Goal: Task Accomplishment & Management: Use online tool/utility

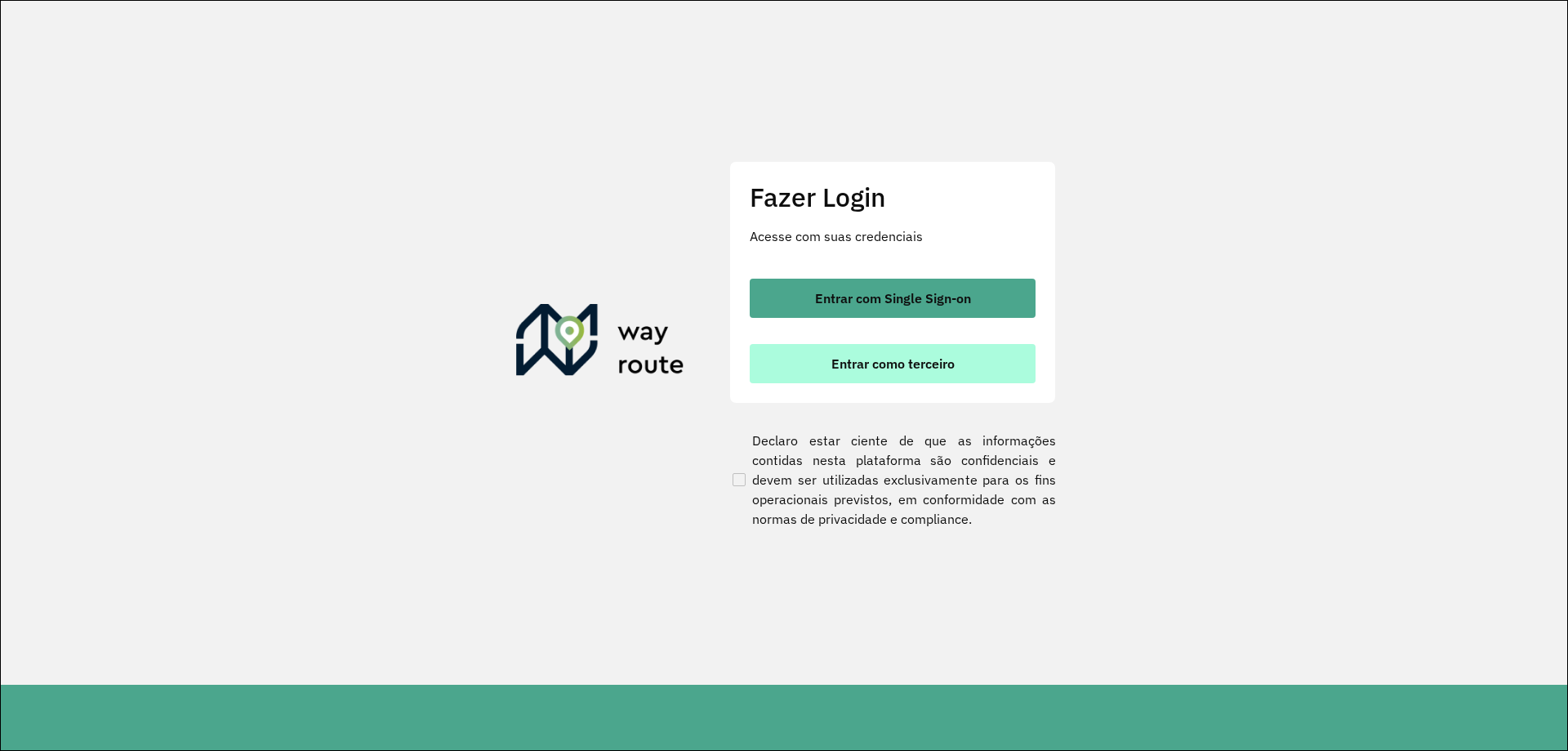
click at [851, 362] on span "Entrar como terceiro" at bounding box center [892, 363] width 123 height 13
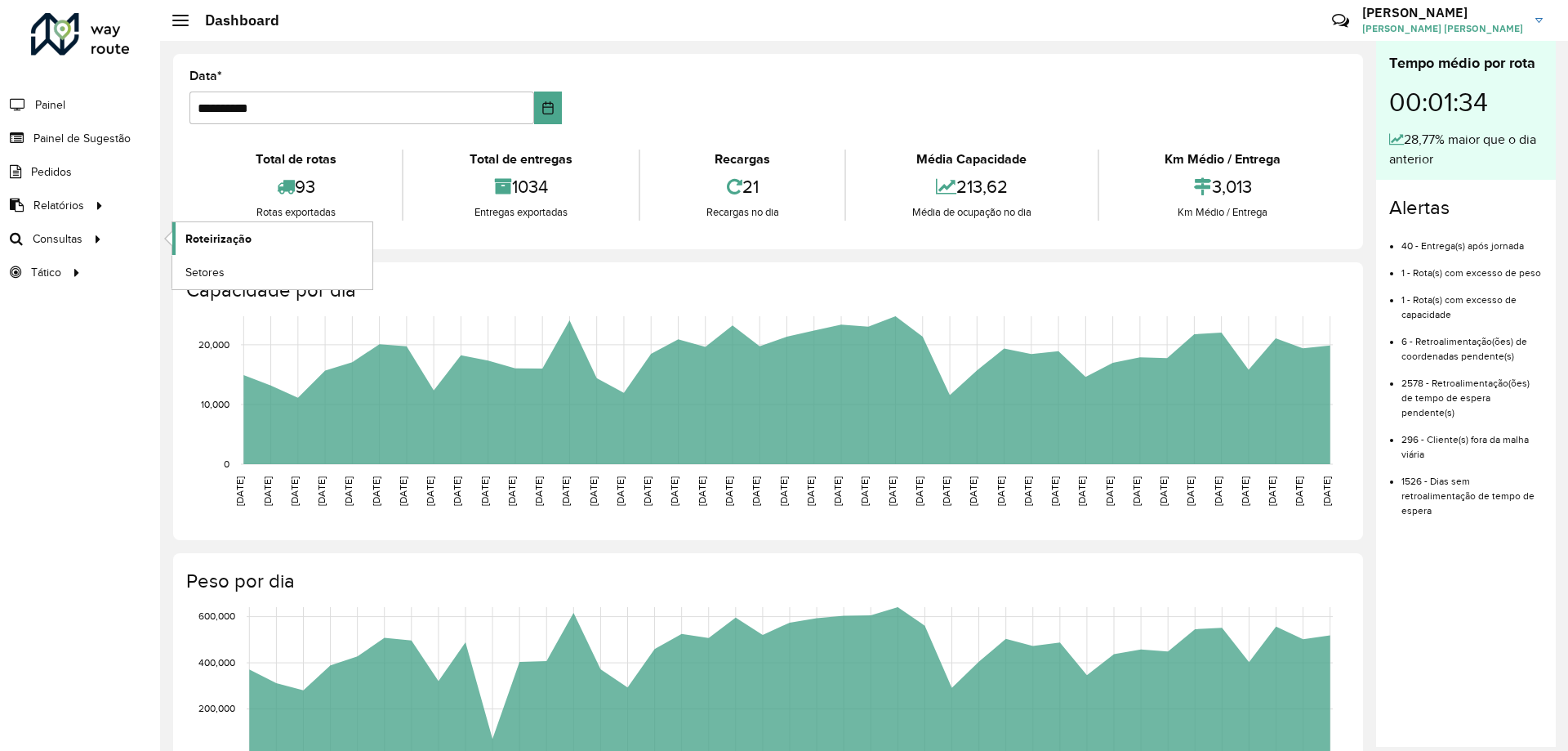
click at [202, 249] on link "Roteirização" at bounding box center [272, 238] width 200 height 32
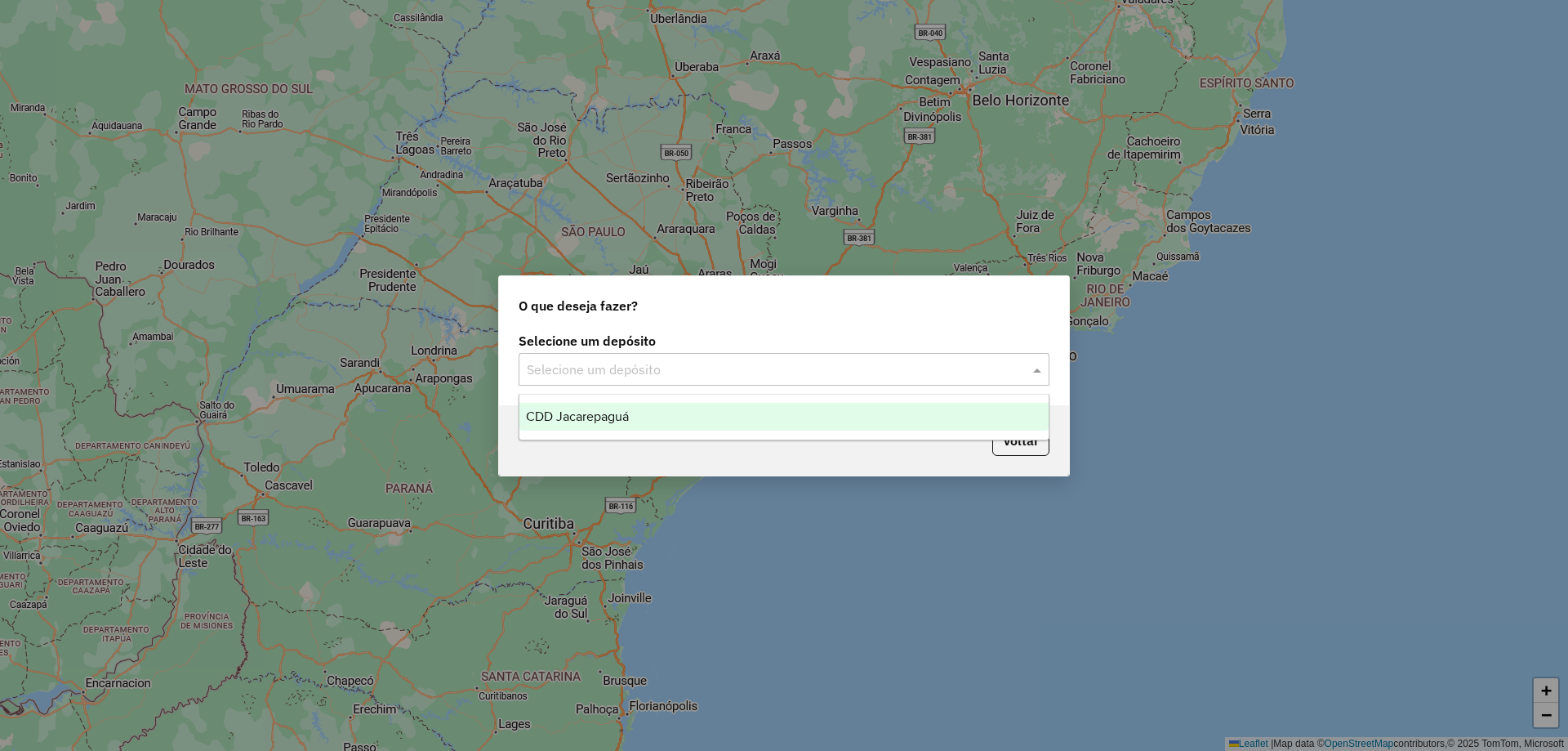
click at [632, 384] on div "Selecione um depósito" at bounding box center [784, 369] width 531 height 32
click at [641, 416] on div "CDD Jacarepaguá" at bounding box center [784, 416] width 529 height 28
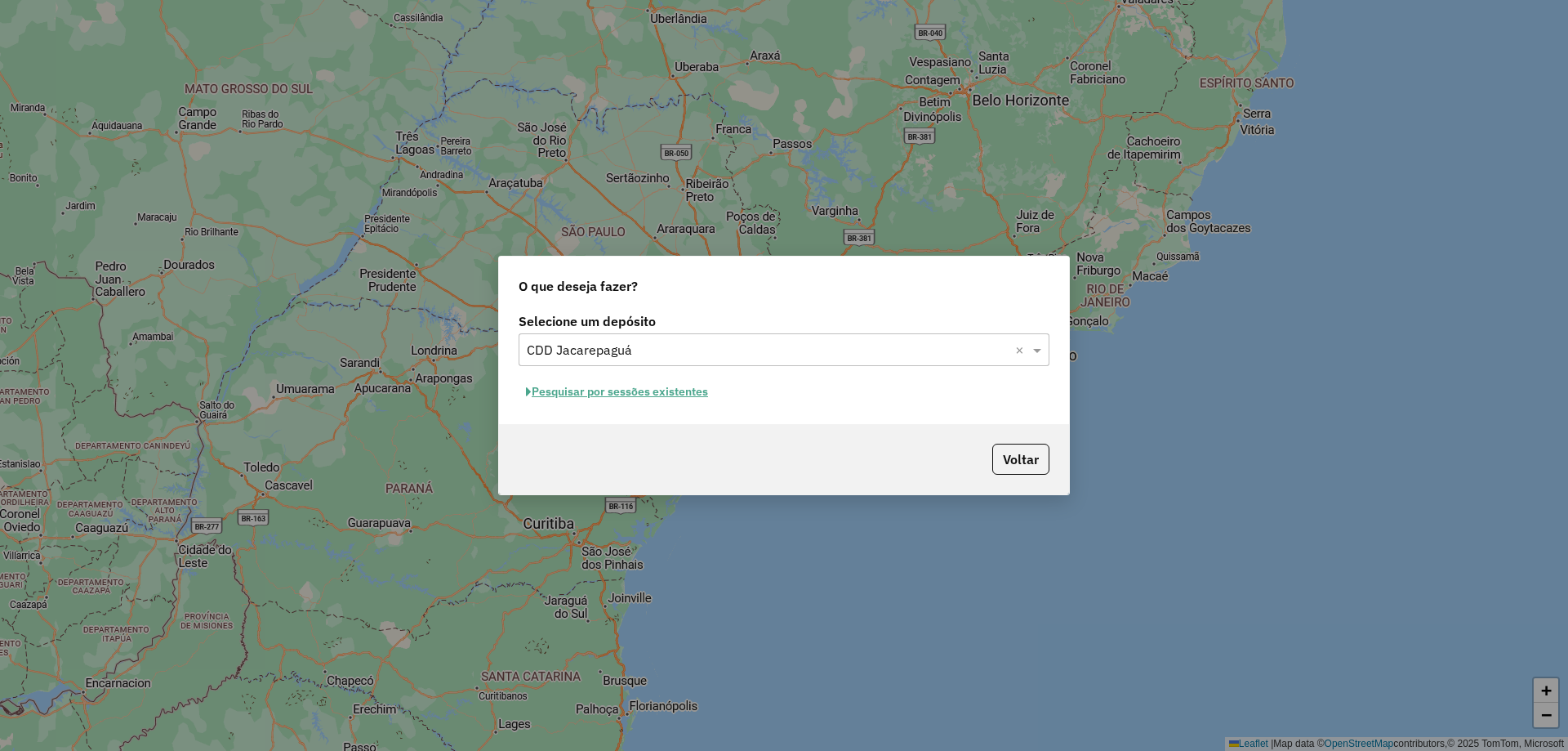
click at [592, 393] on button "Pesquisar por sessões existentes" at bounding box center [617, 391] width 197 height 25
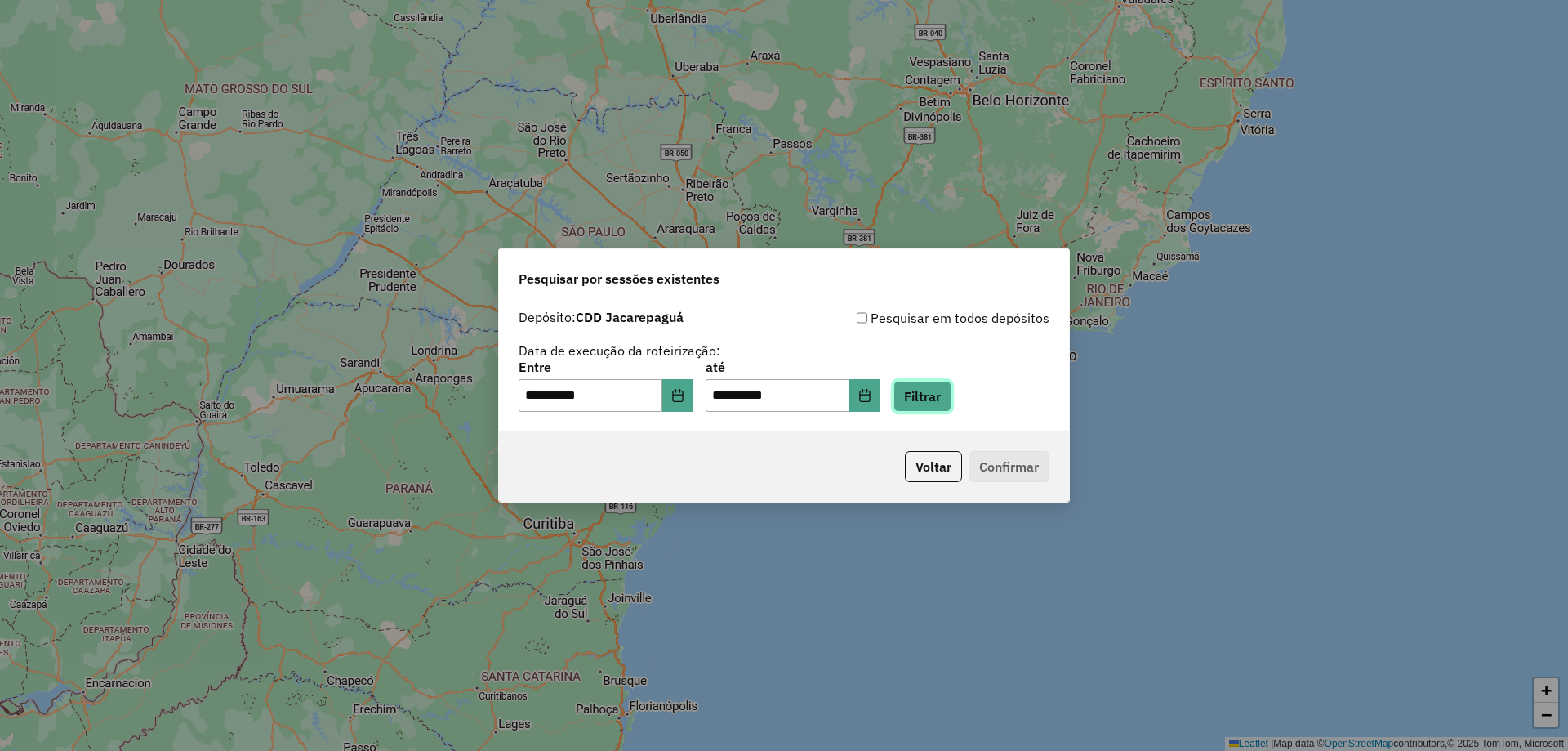
click at [949, 395] on button "Filtrar" at bounding box center [922, 397] width 58 height 31
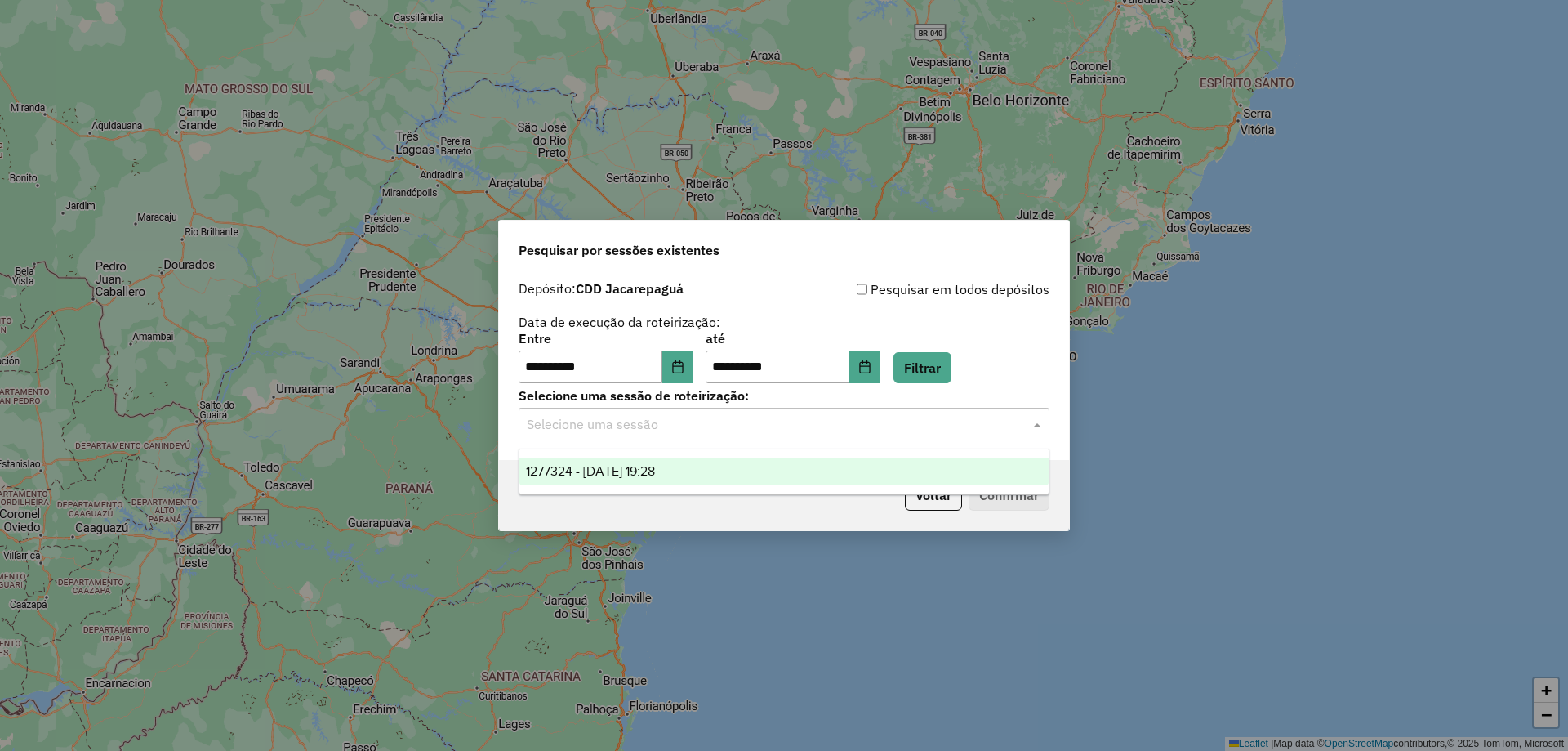
click at [839, 436] on div "Selecione uma sessão" at bounding box center [784, 424] width 531 height 32
click at [794, 469] on div "1277324 - 17/09/2025 19:28" at bounding box center [784, 472] width 529 height 28
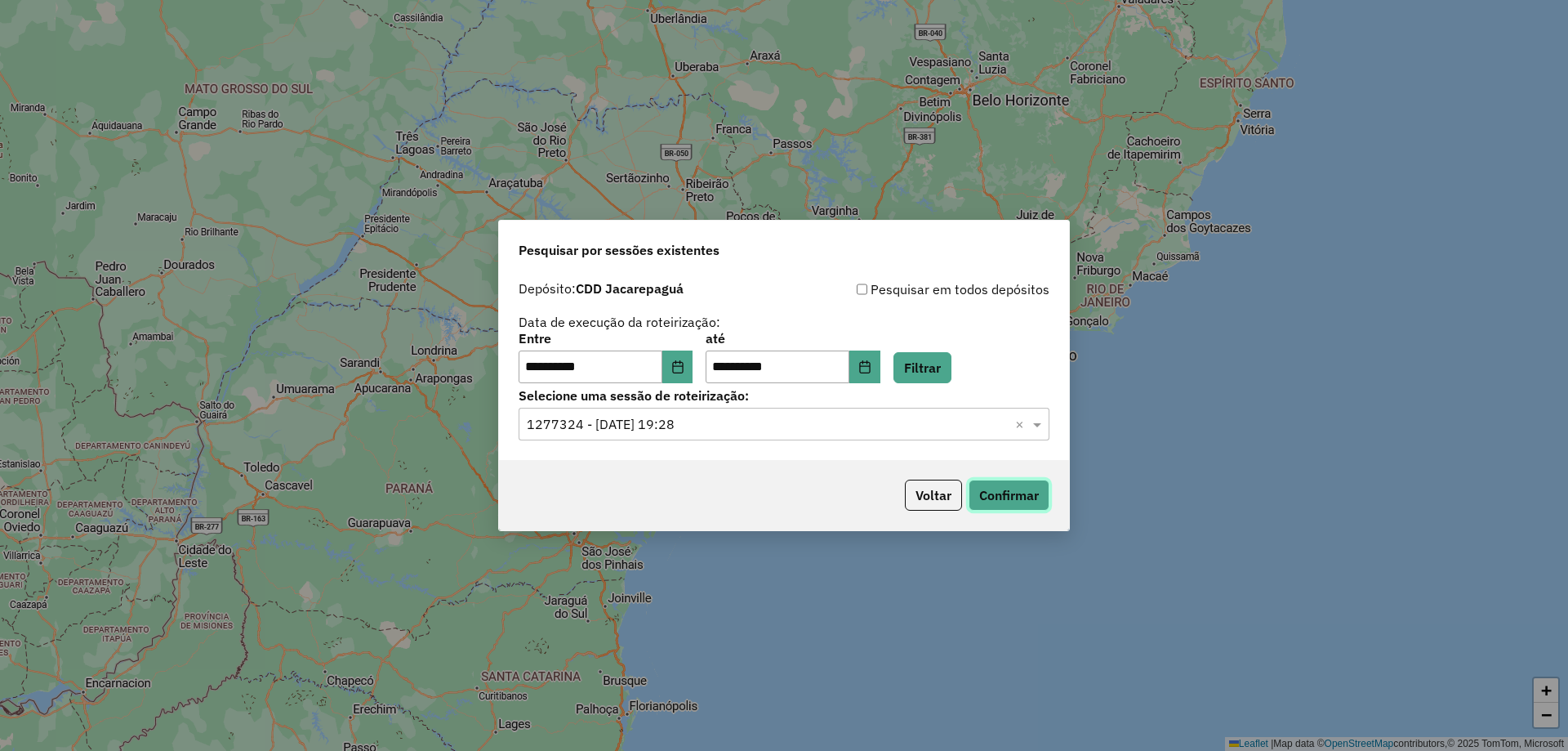
click at [974, 495] on button "Confirmar" at bounding box center [1008, 495] width 80 height 31
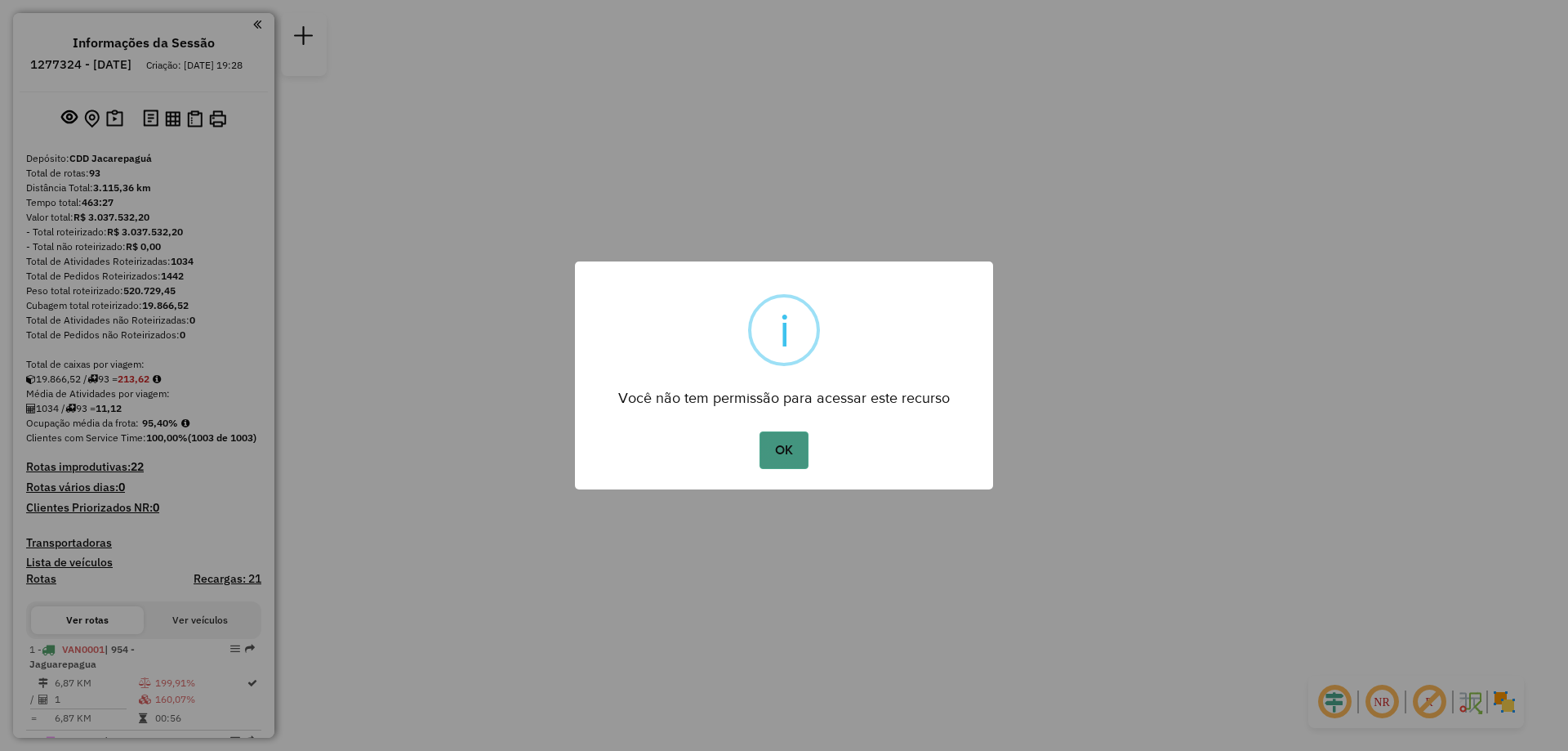
click at [784, 437] on button "OK" at bounding box center [783, 449] width 48 height 38
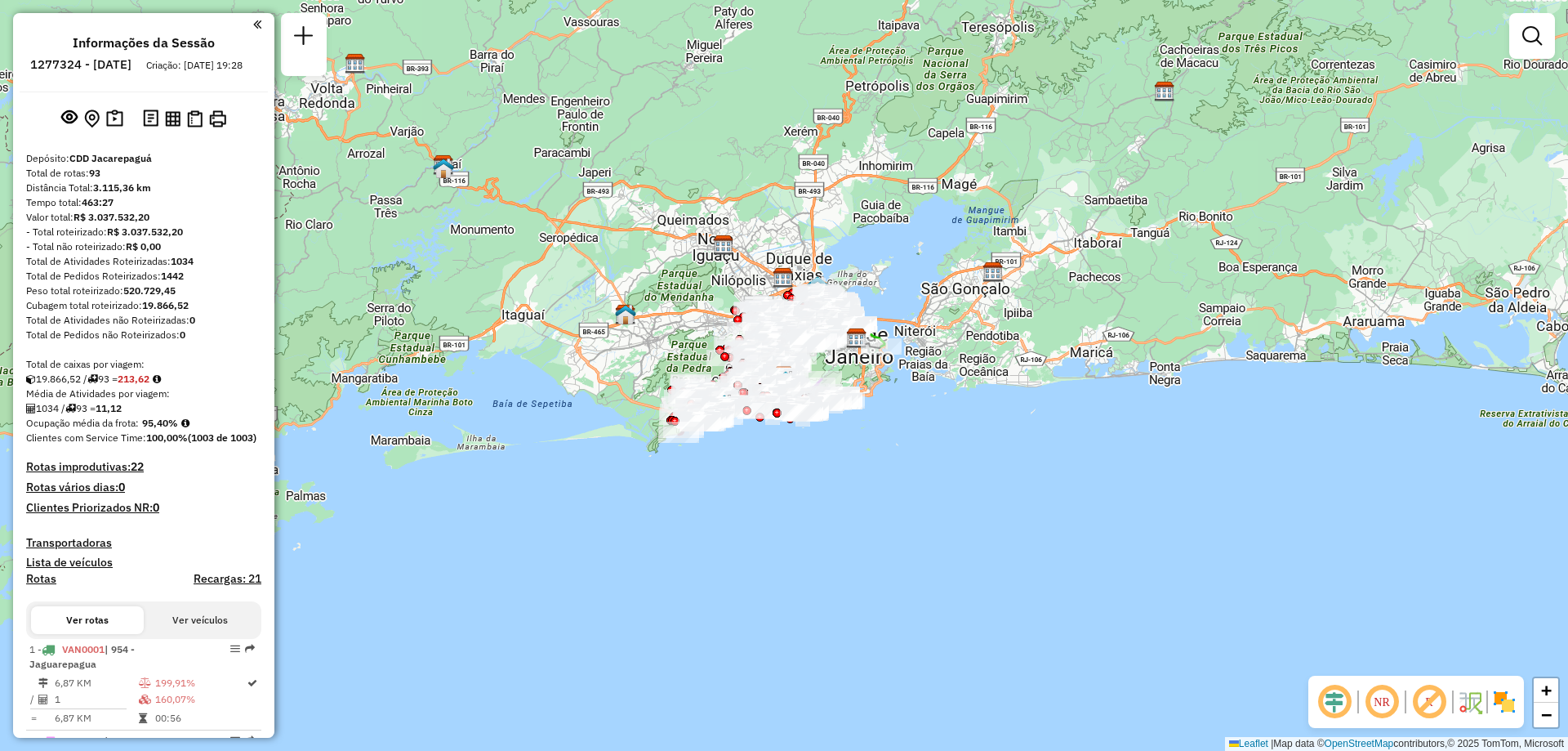
scroll to position [6013, 0]
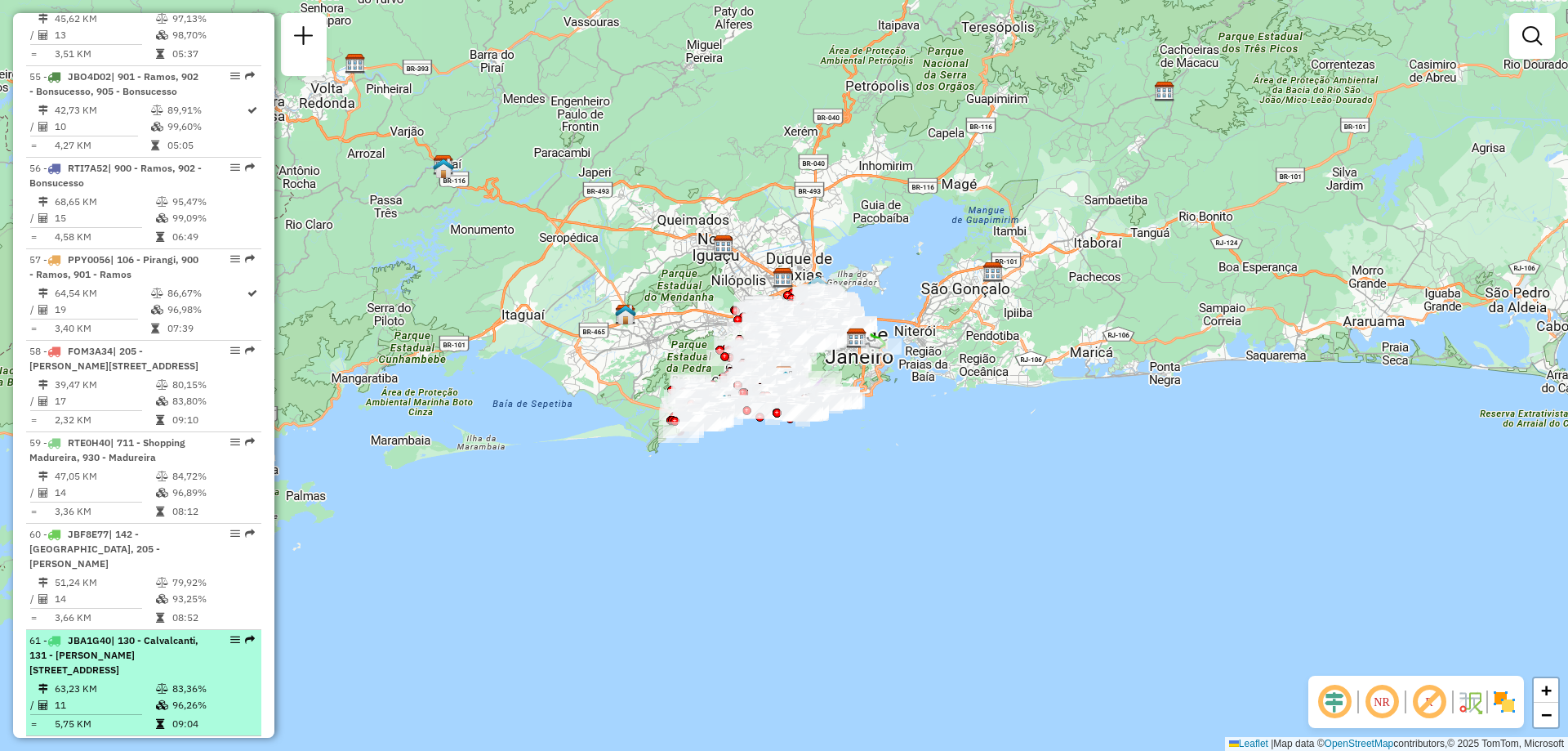
click at [195, 633] on div "61 - JBA1G40 | 130 - Calvalcanti, 131 - [PERSON_NAME][STREET_ADDRESS]" at bounding box center [116, 655] width 173 height 44
select select "**********"
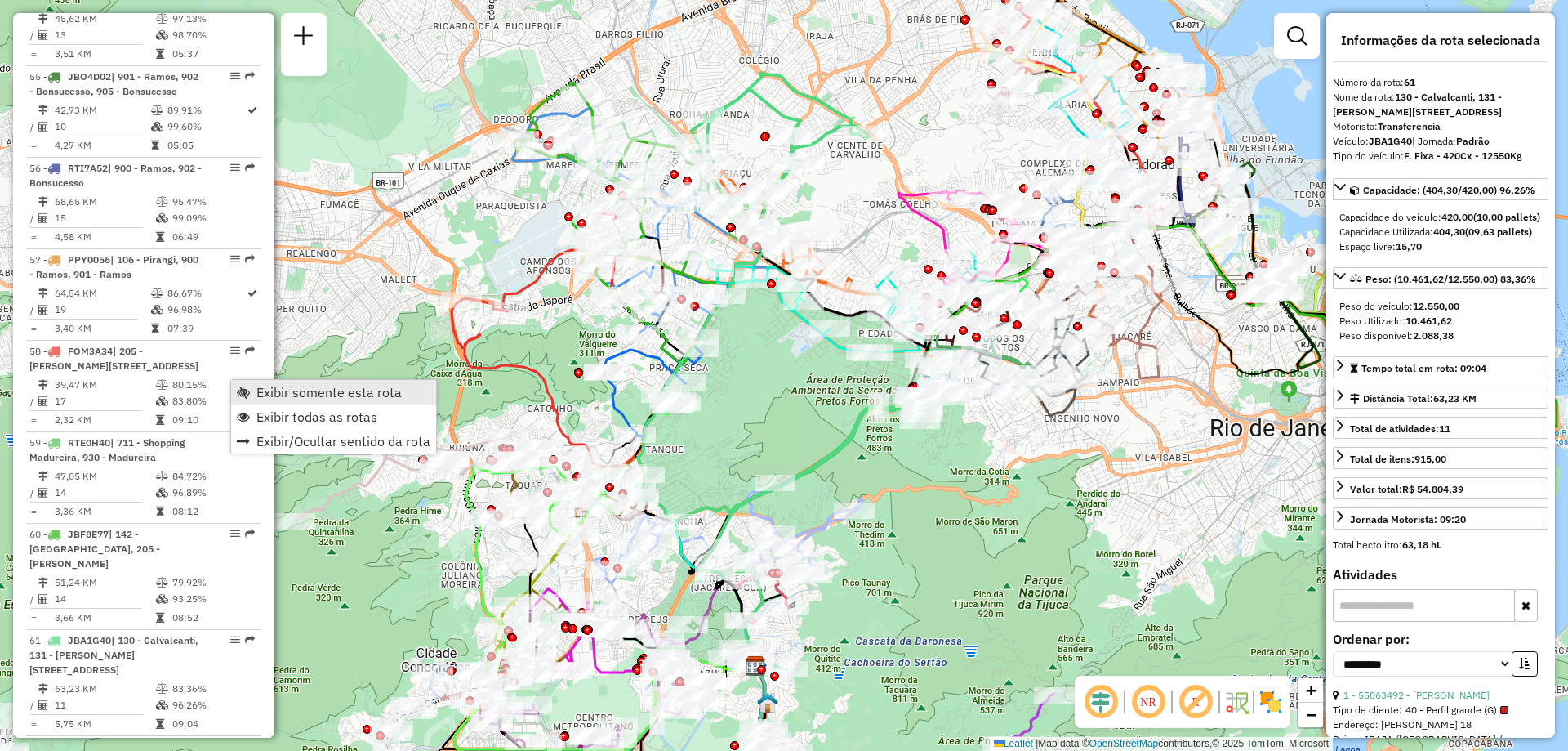
click at [248, 388] on span "Exibir somente esta rota" at bounding box center [243, 392] width 13 height 13
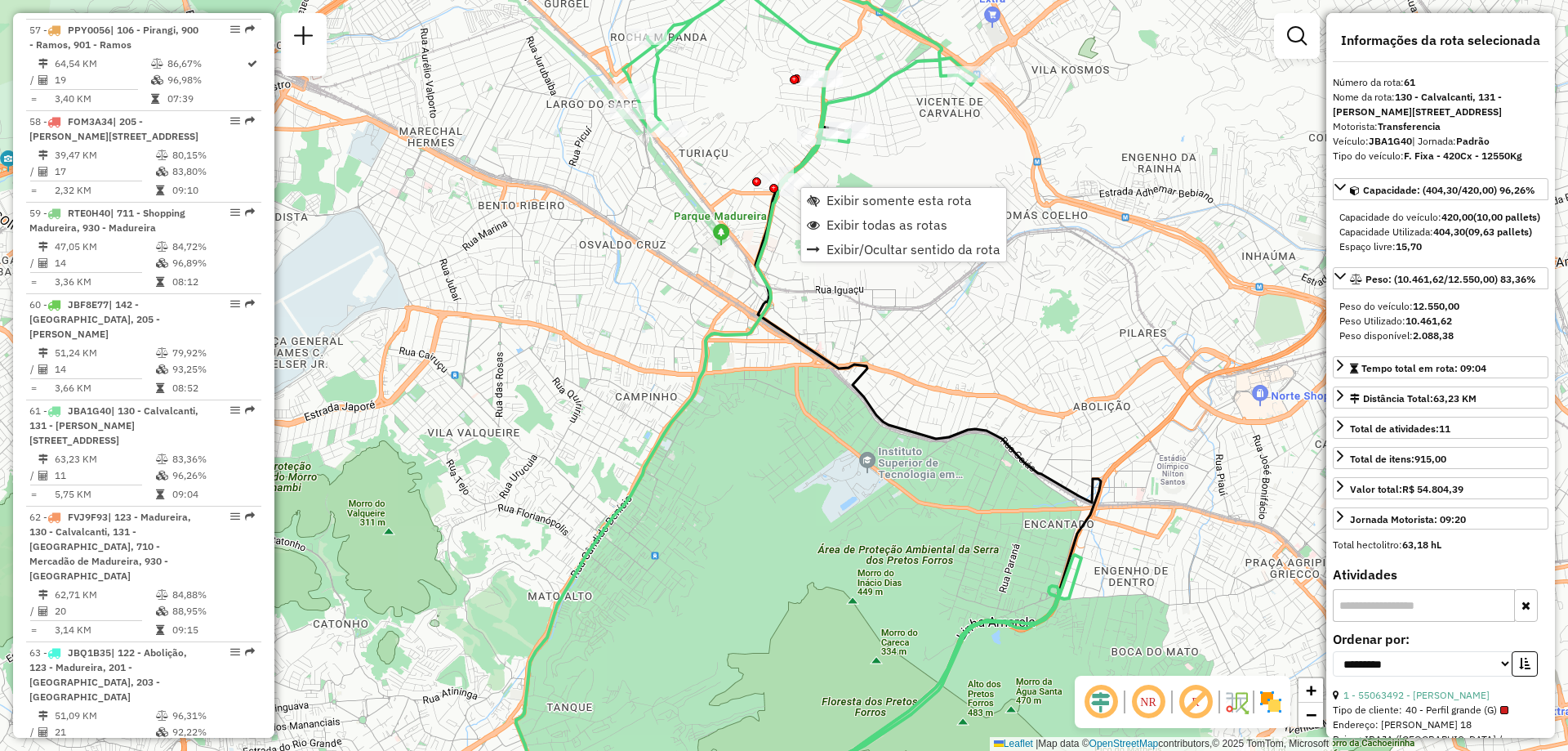
scroll to position [6364, 0]
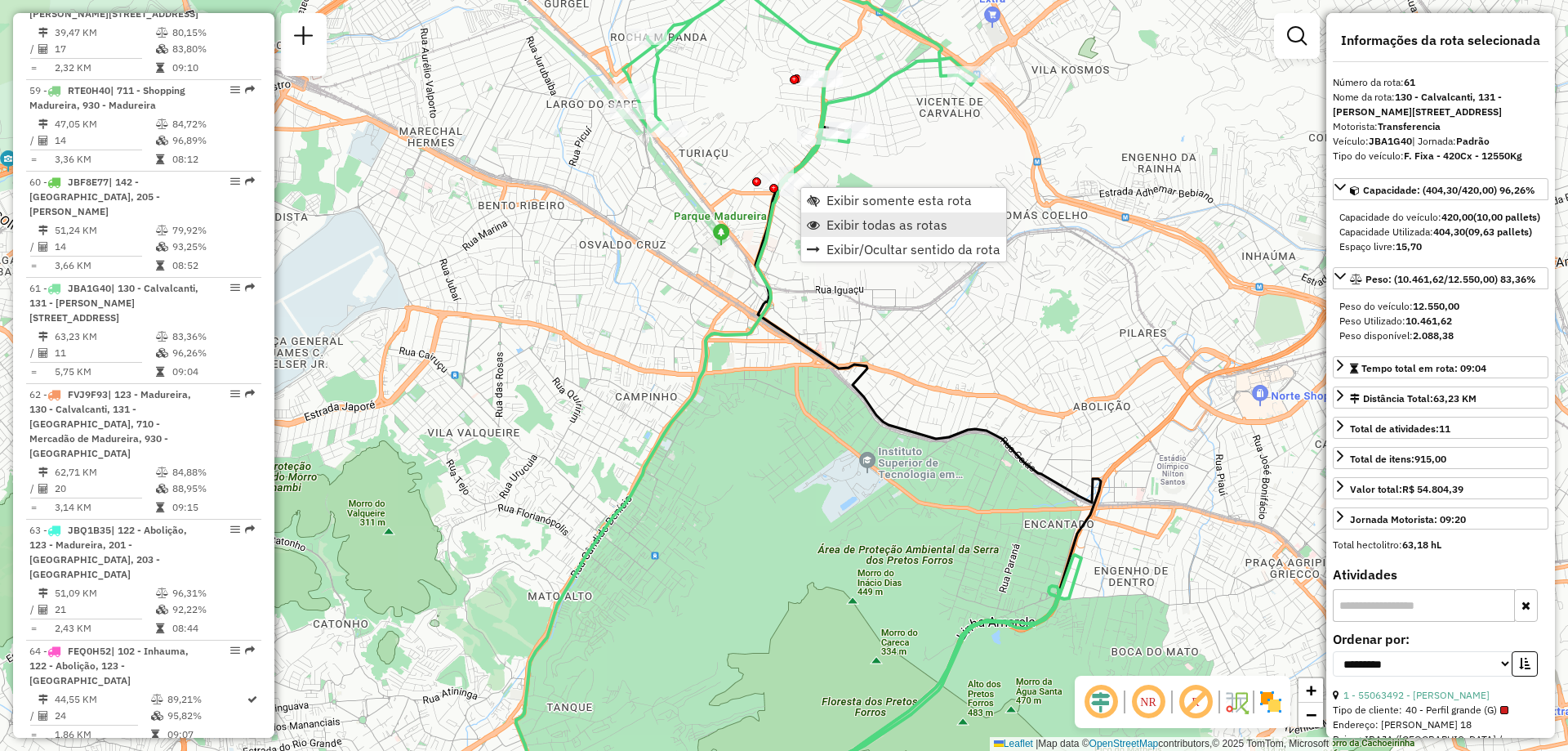
click at [858, 223] on span "Exibir todas as rotas" at bounding box center [887, 225] width 121 height 13
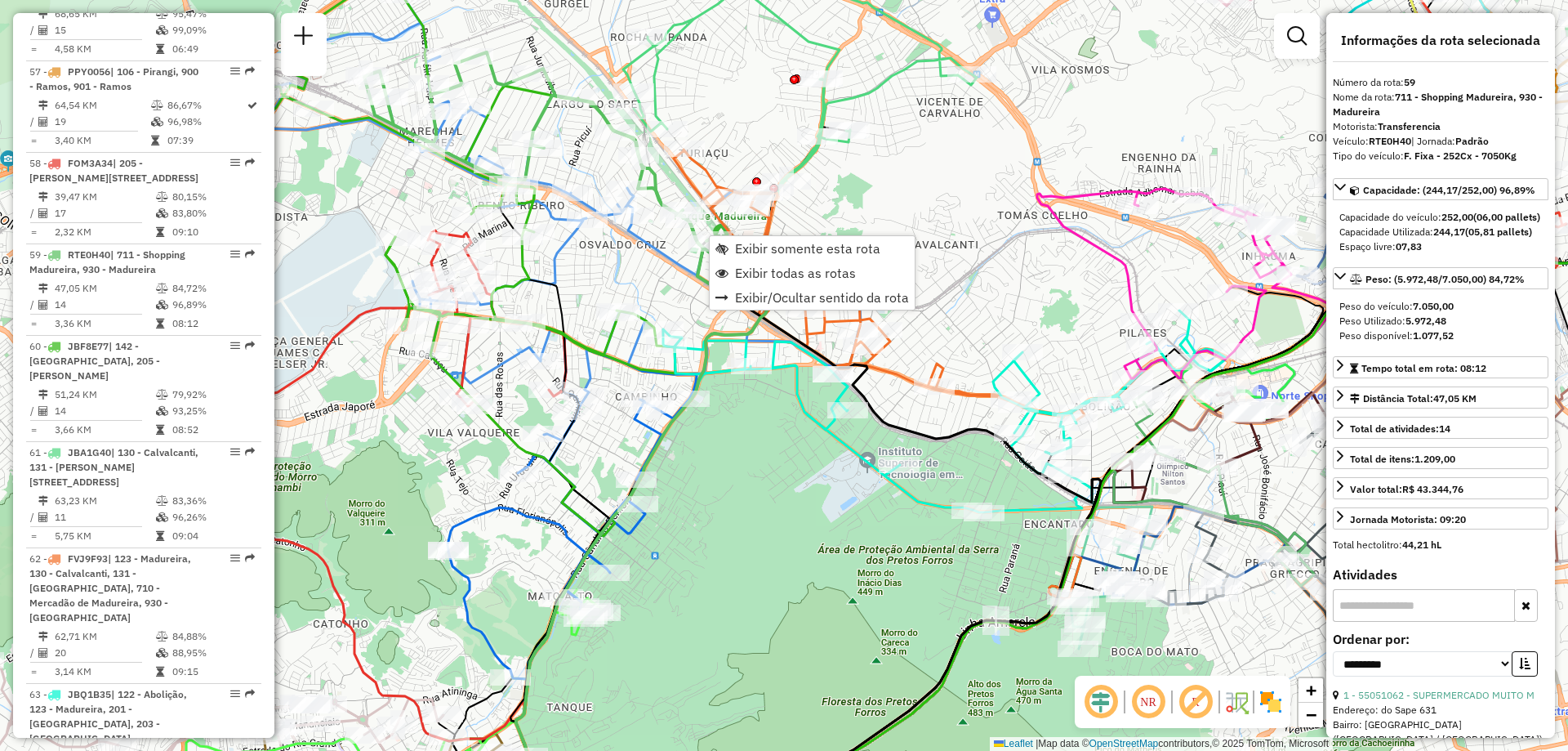
scroll to position [6182, 0]
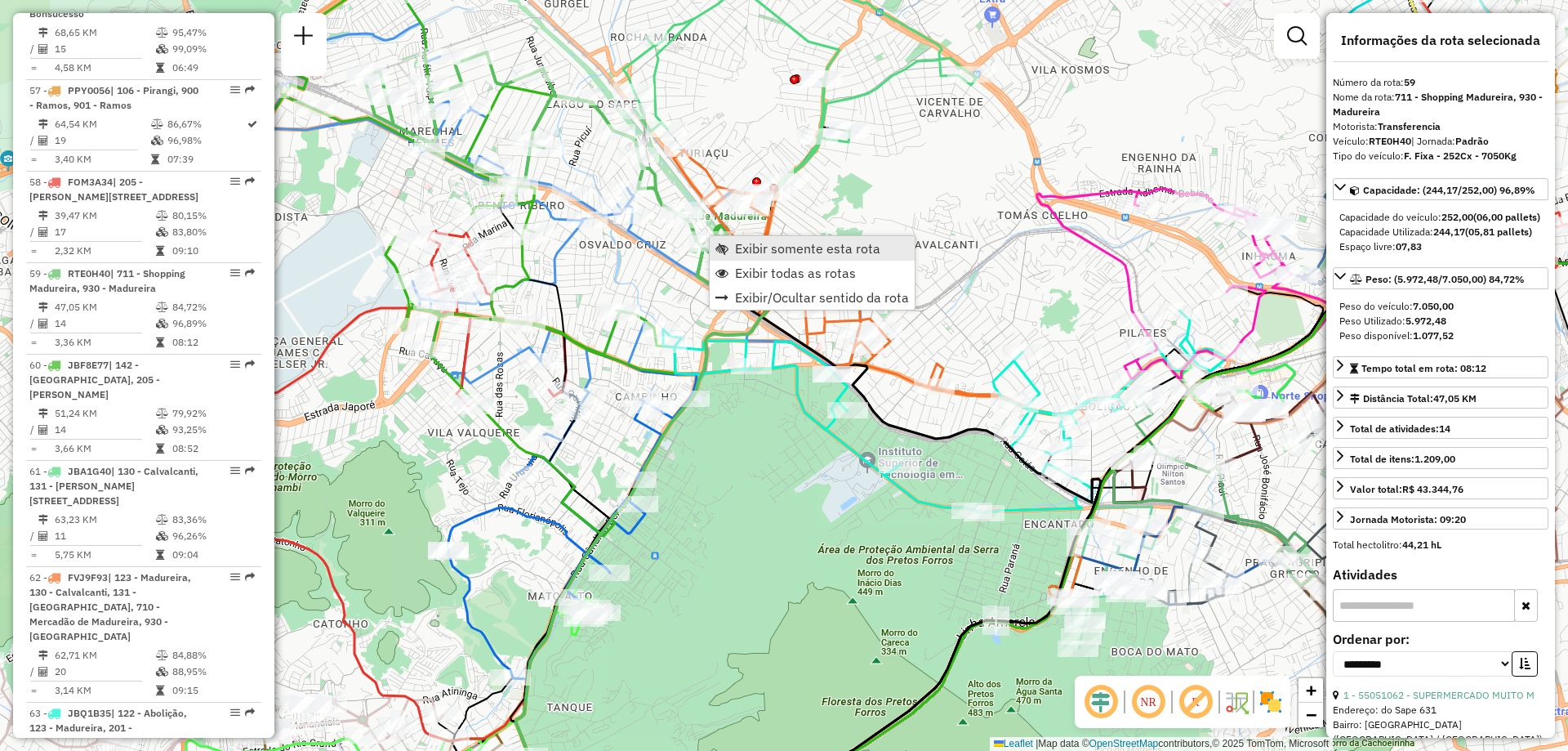
click at [748, 245] on span "Exibir somente esta rota" at bounding box center [807, 248] width 145 height 13
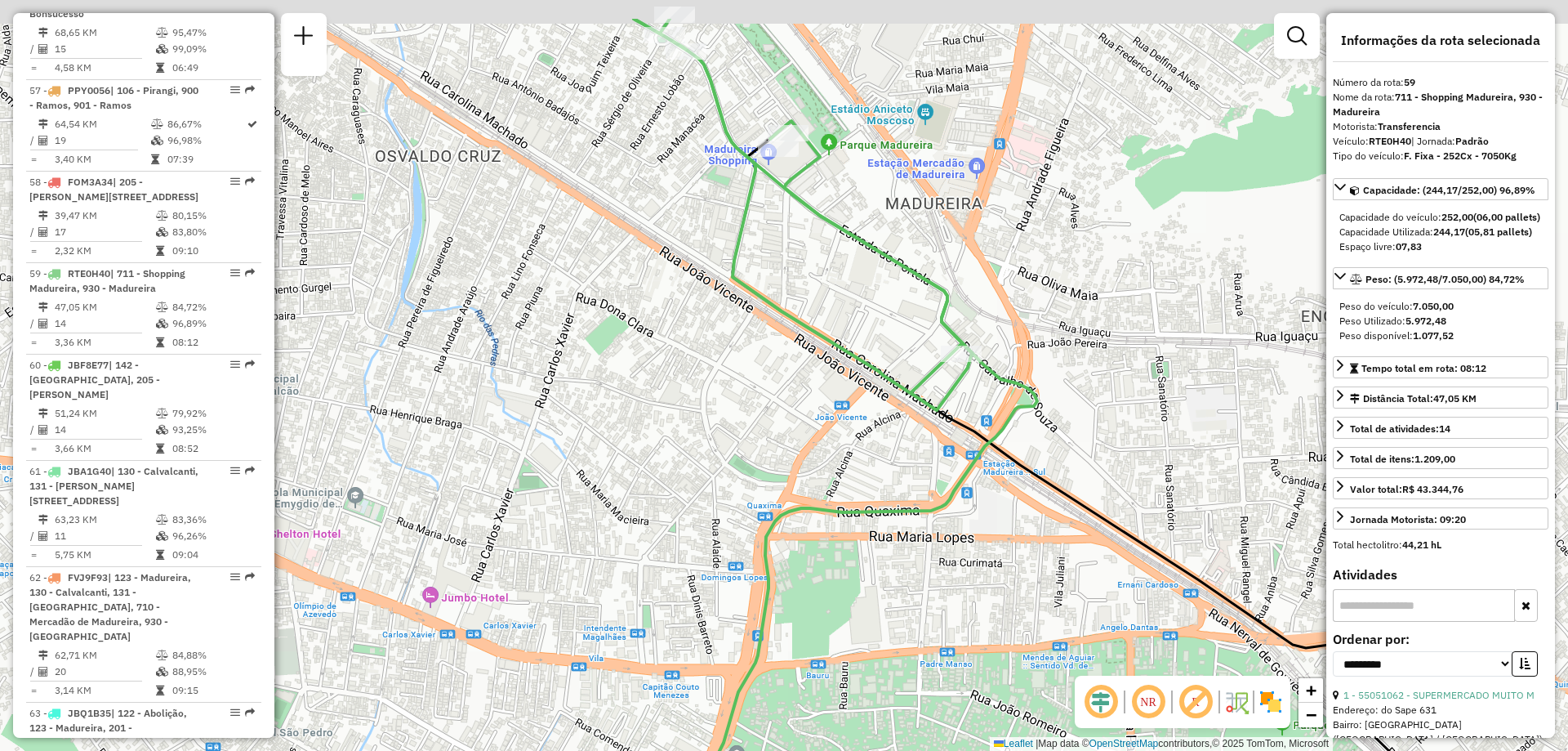
drag, startPoint x: 748, startPoint y: 128, endPoint x: 883, endPoint y: 221, distance: 163.9
click at [883, 221] on div "Janela de atendimento Grade de atendimento Capacidade Transportadoras Veículos …" at bounding box center [784, 376] width 1568 height 751
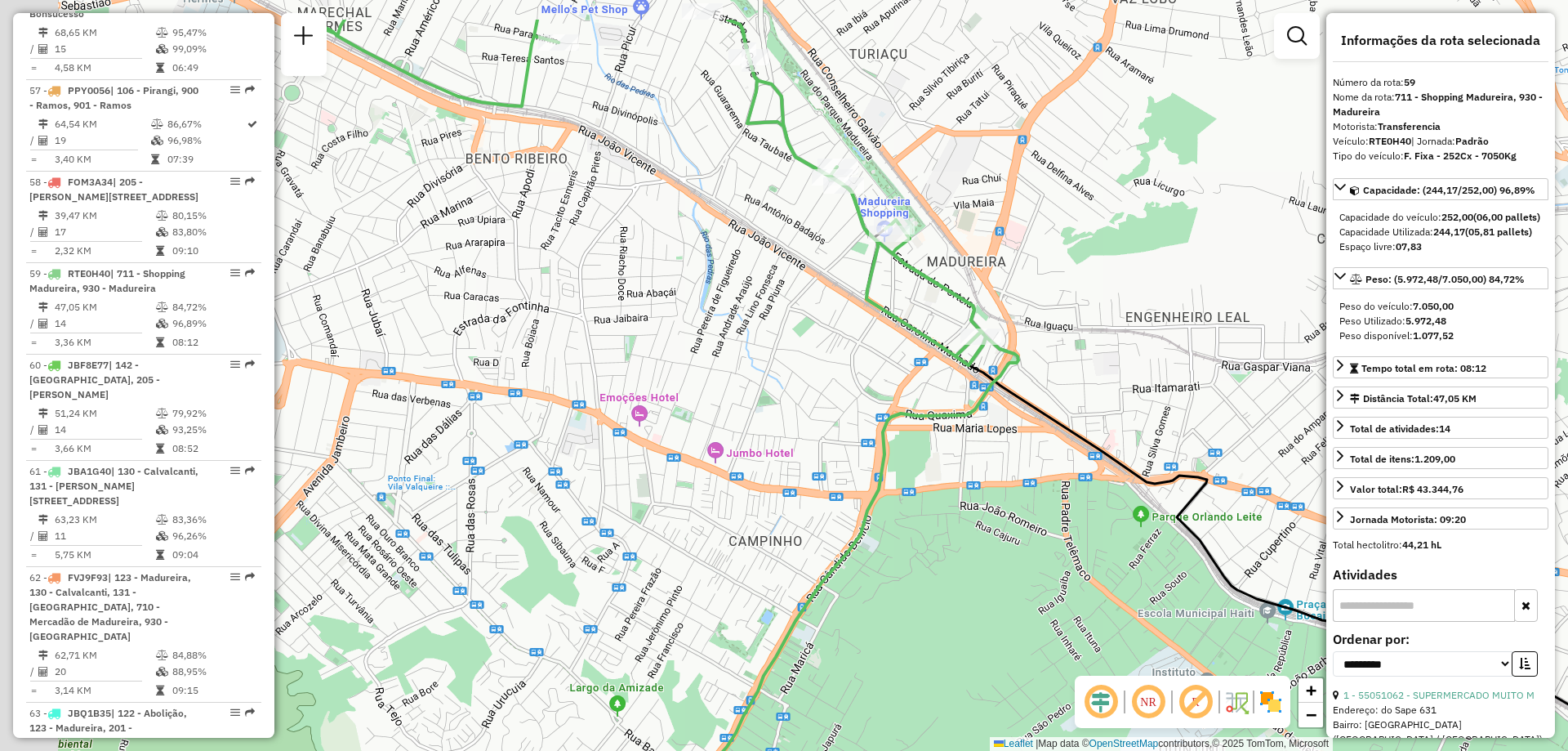
drag, startPoint x: 855, startPoint y: 159, endPoint x: 919, endPoint y: 217, distance: 86.4
click at [919, 217] on div "Janela de atendimento Grade de atendimento Capacidade Transportadoras Veículos …" at bounding box center [784, 376] width 1568 height 751
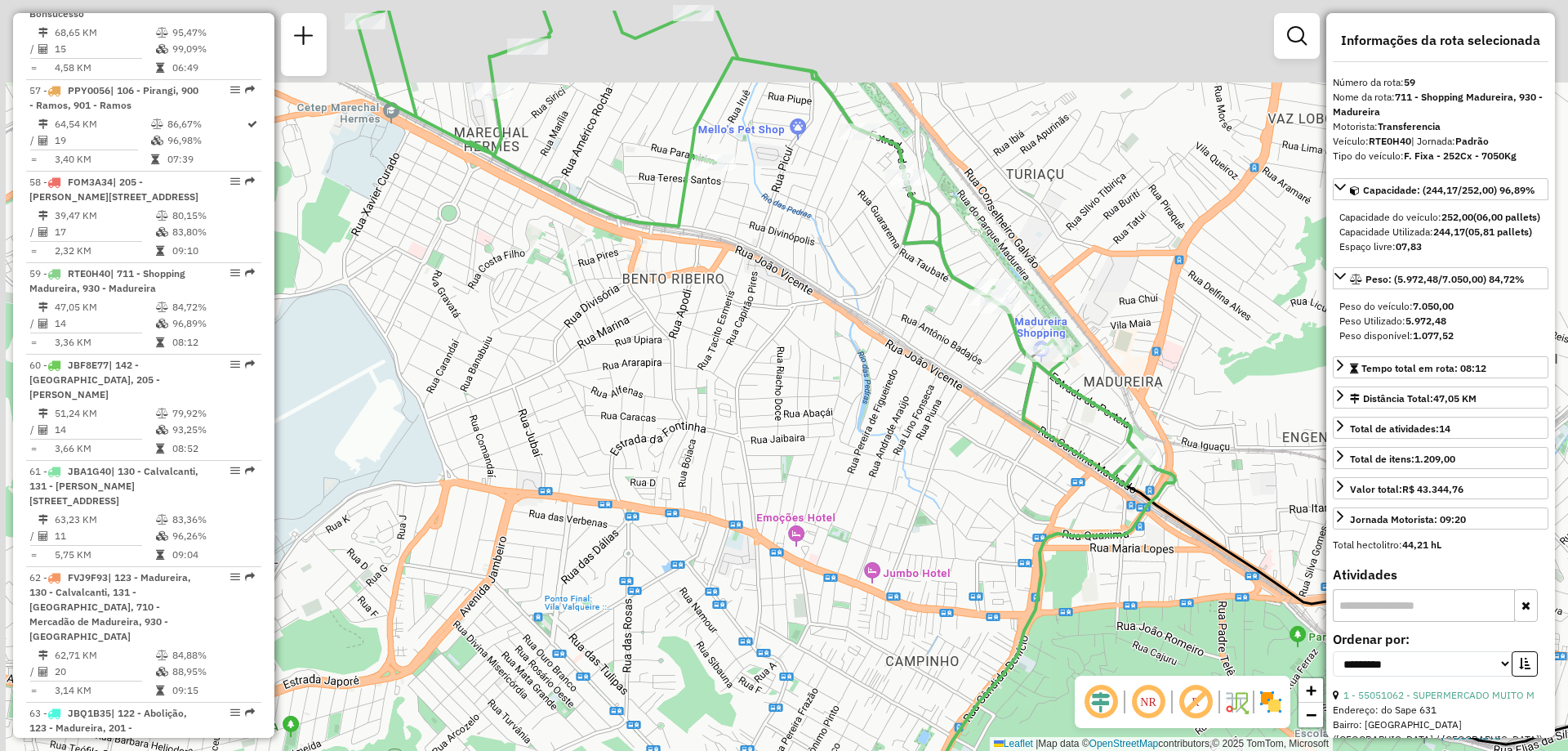
drag, startPoint x: 809, startPoint y: 154, endPoint x: 935, endPoint y: 262, distance: 166.0
click at [935, 262] on icon at bounding box center [750, 247] width 786 height 474
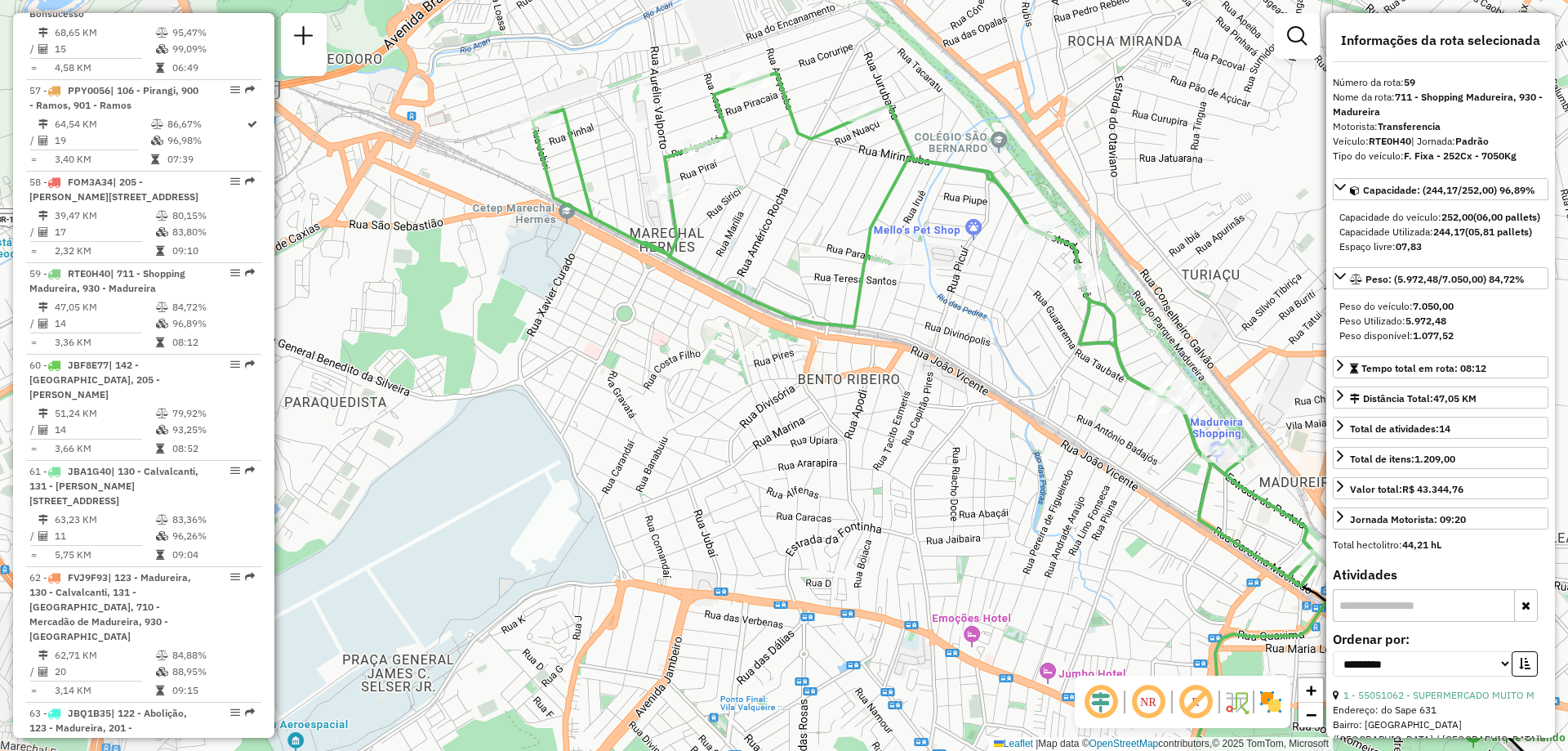
drag, startPoint x: 770, startPoint y: 170, endPoint x: 958, endPoint y: 273, distance: 214.4
click at [958, 273] on div "Janela de atendimento Grade de atendimento Capacidade Transportadoras Veículos …" at bounding box center [784, 376] width 1568 height 751
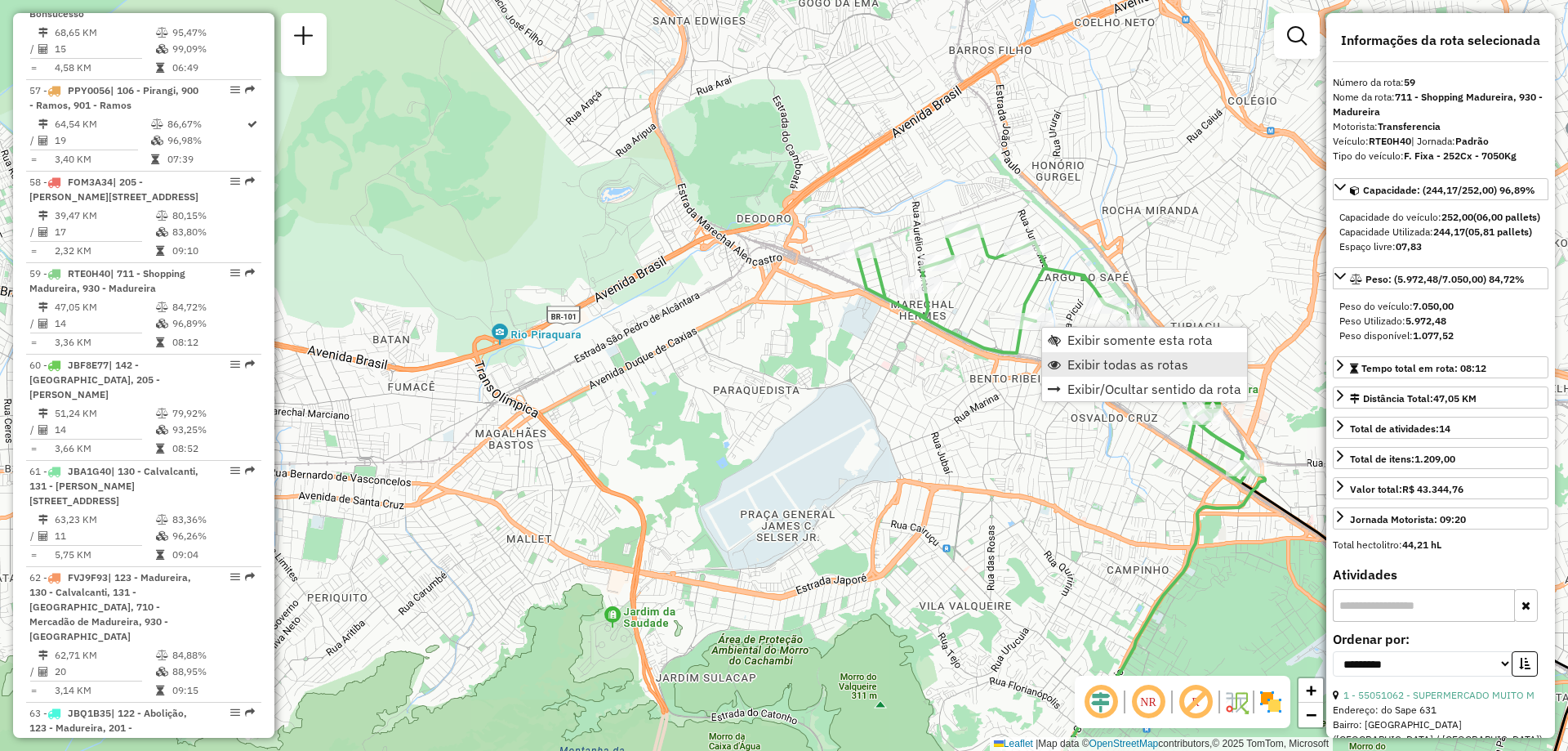
click at [1086, 364] on span "Exibir todas as rotas" at bounding box center [1127, 364] width 121 height 13
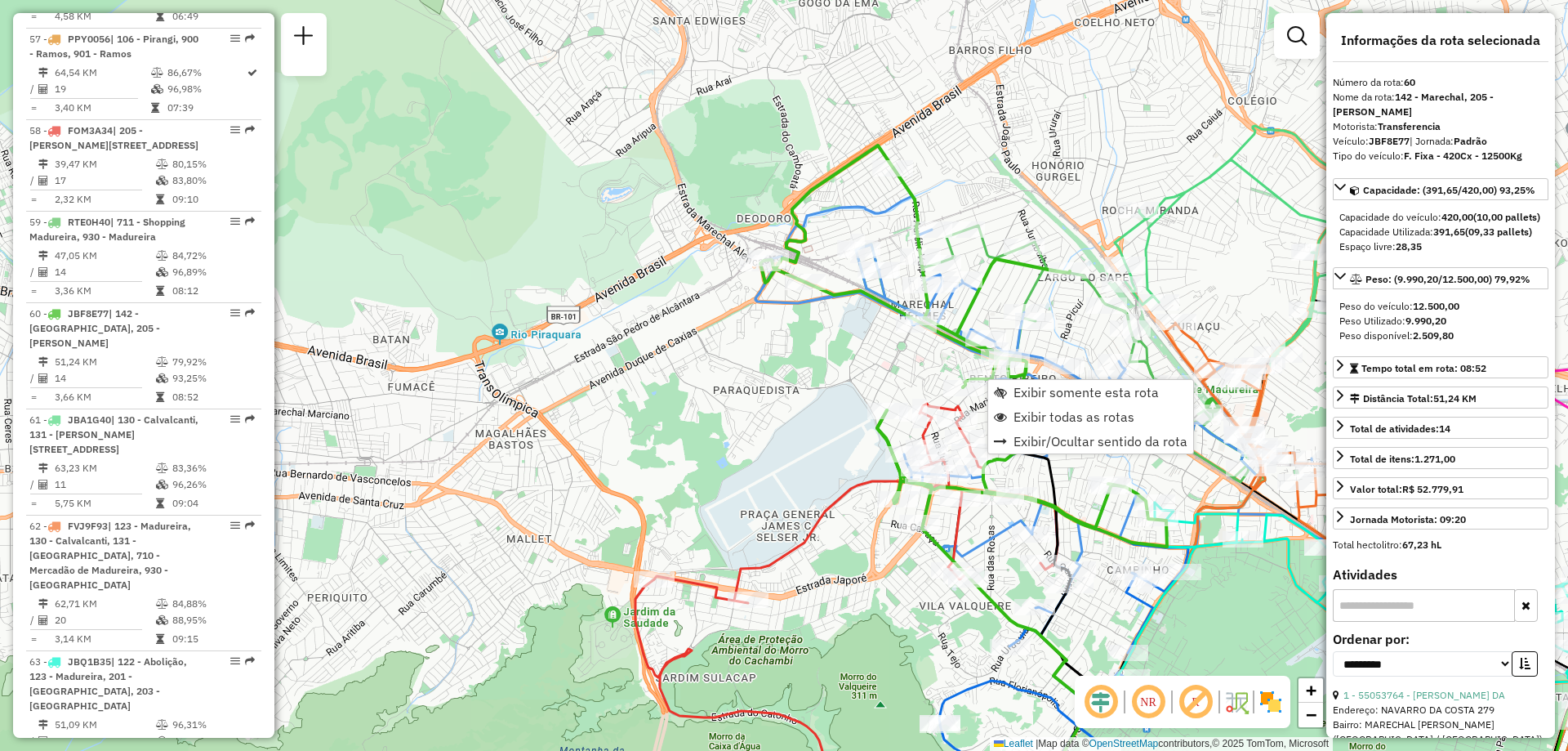
scroll to position [6273, 0]
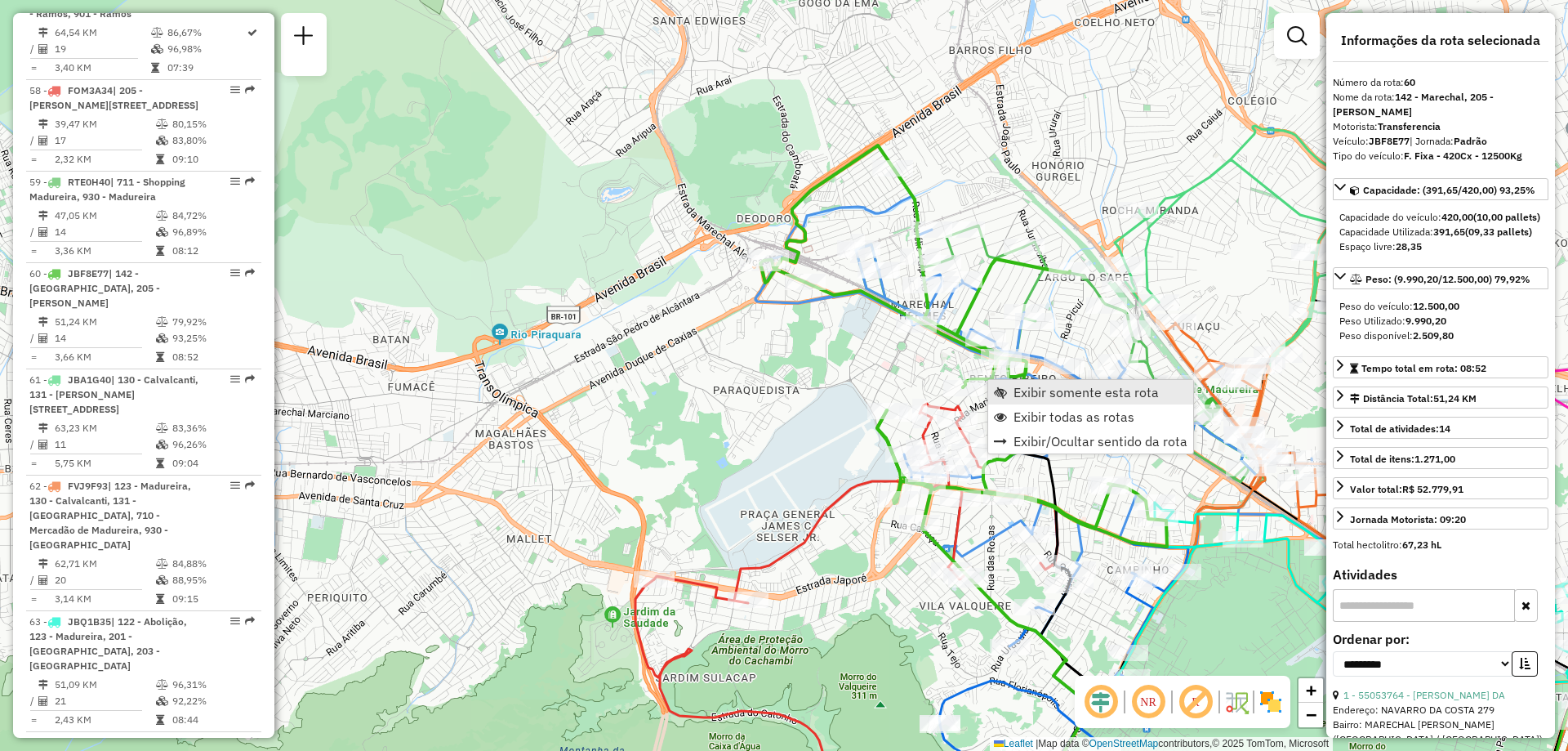
click at [1011, 393] on link "Exibir somente esta rota" at bounding box center [1091, 392] width 205 height 24
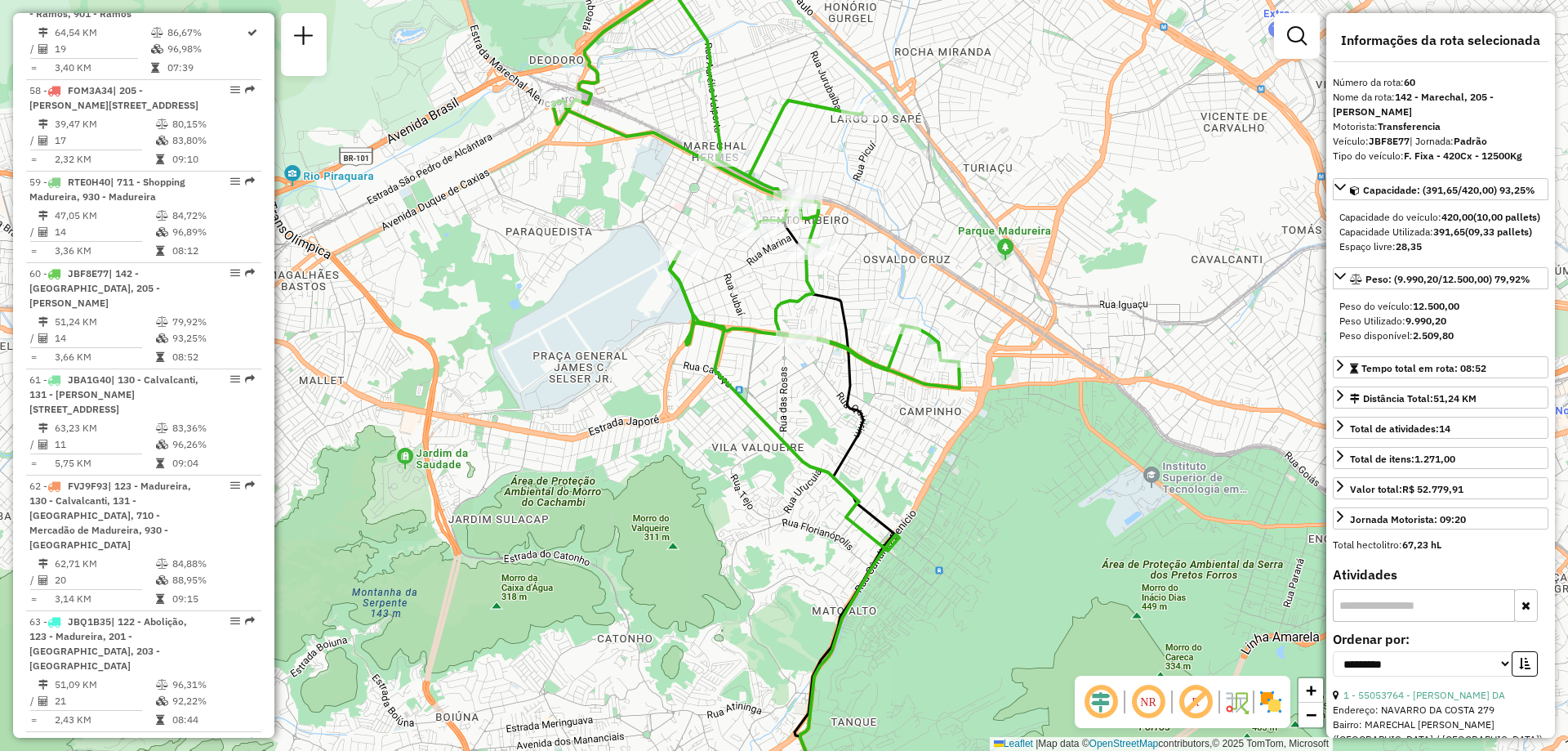
drag, startPoint x: 821, startPoint y: 212, endPoint x: 864, endPoint y: 244, distance: 53.6
click at [864, 244] on div "Janela de atendimento Grade de atendimento Capacidade Transportadoras Veículos …" at bounding box center [784, 376] width 1568 height 751
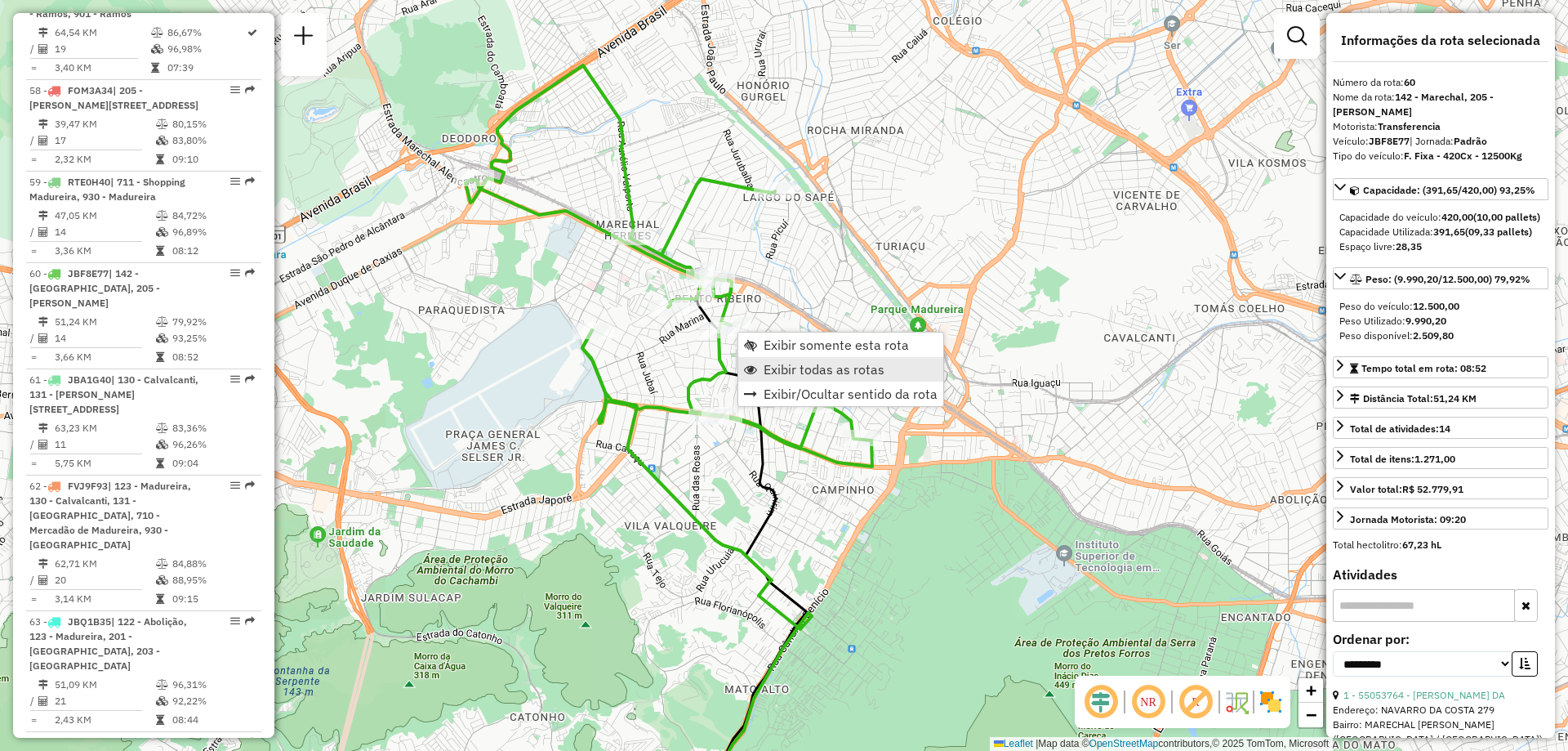
click at [792, 369] on span "Exibir todas as rotas" at bounding box center [824, 369] width 121 height 13
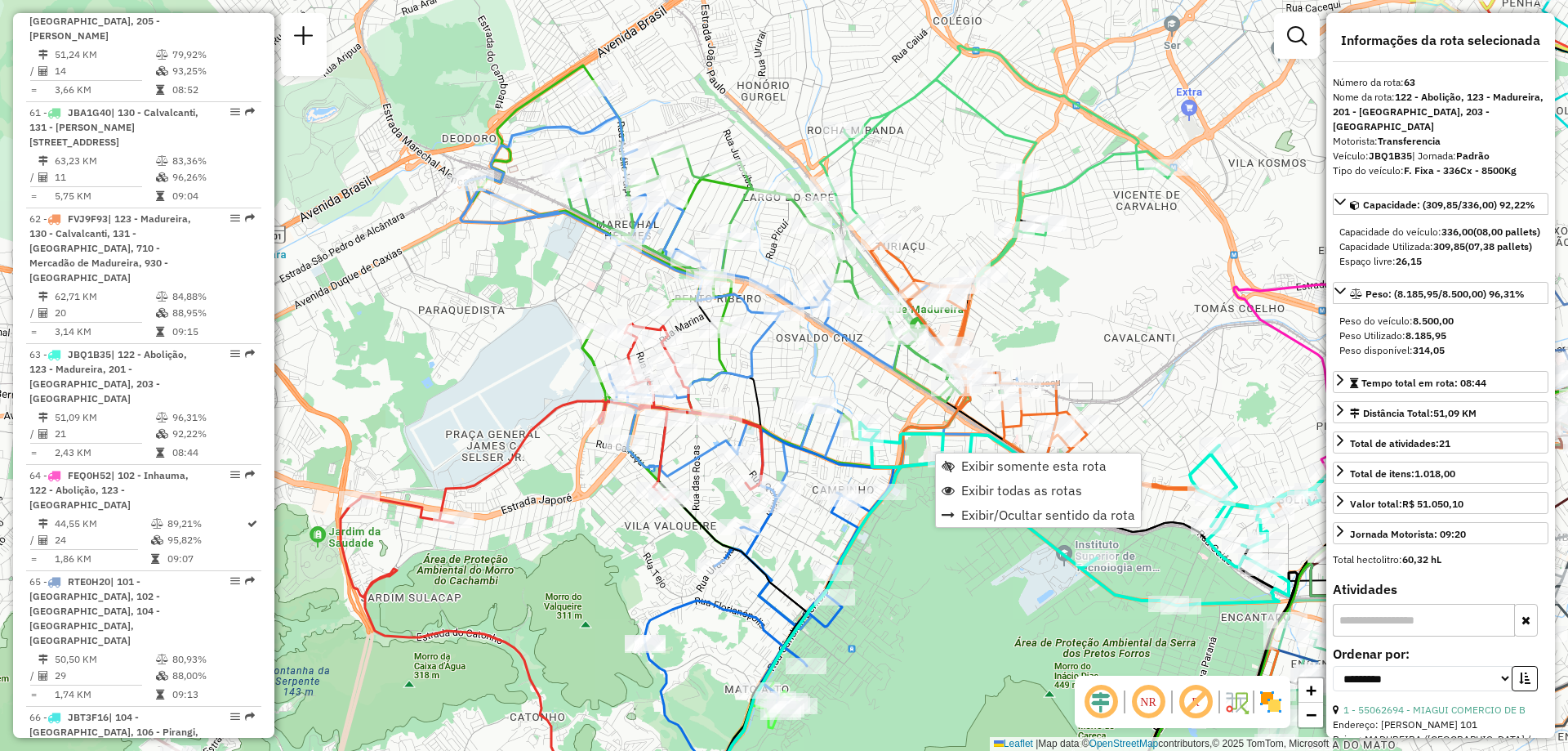
scroll to position [6592, 0]
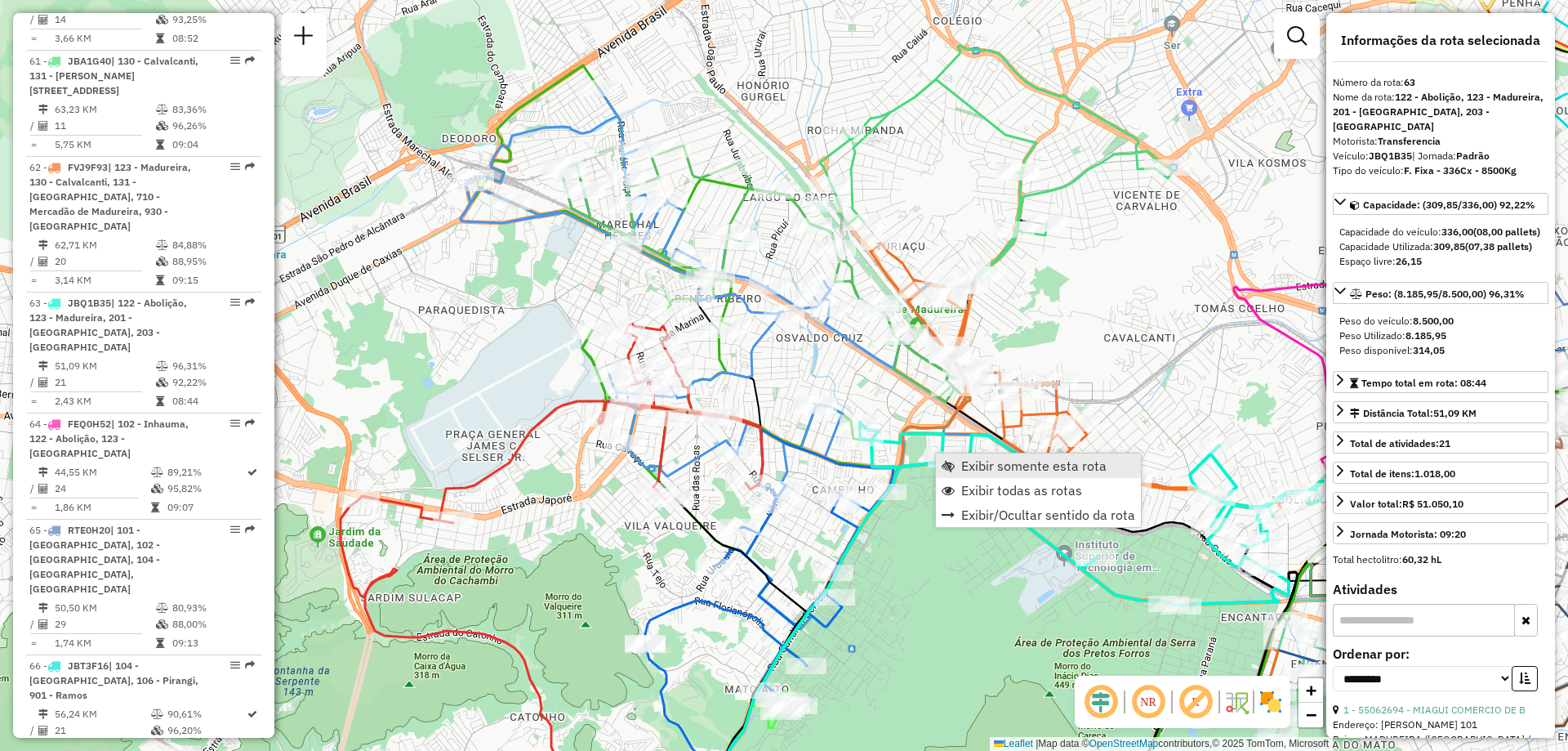
click at [961, 469] on span "Exibir somente esta rota" at bounding box center [1033, 465] width 145 height 13
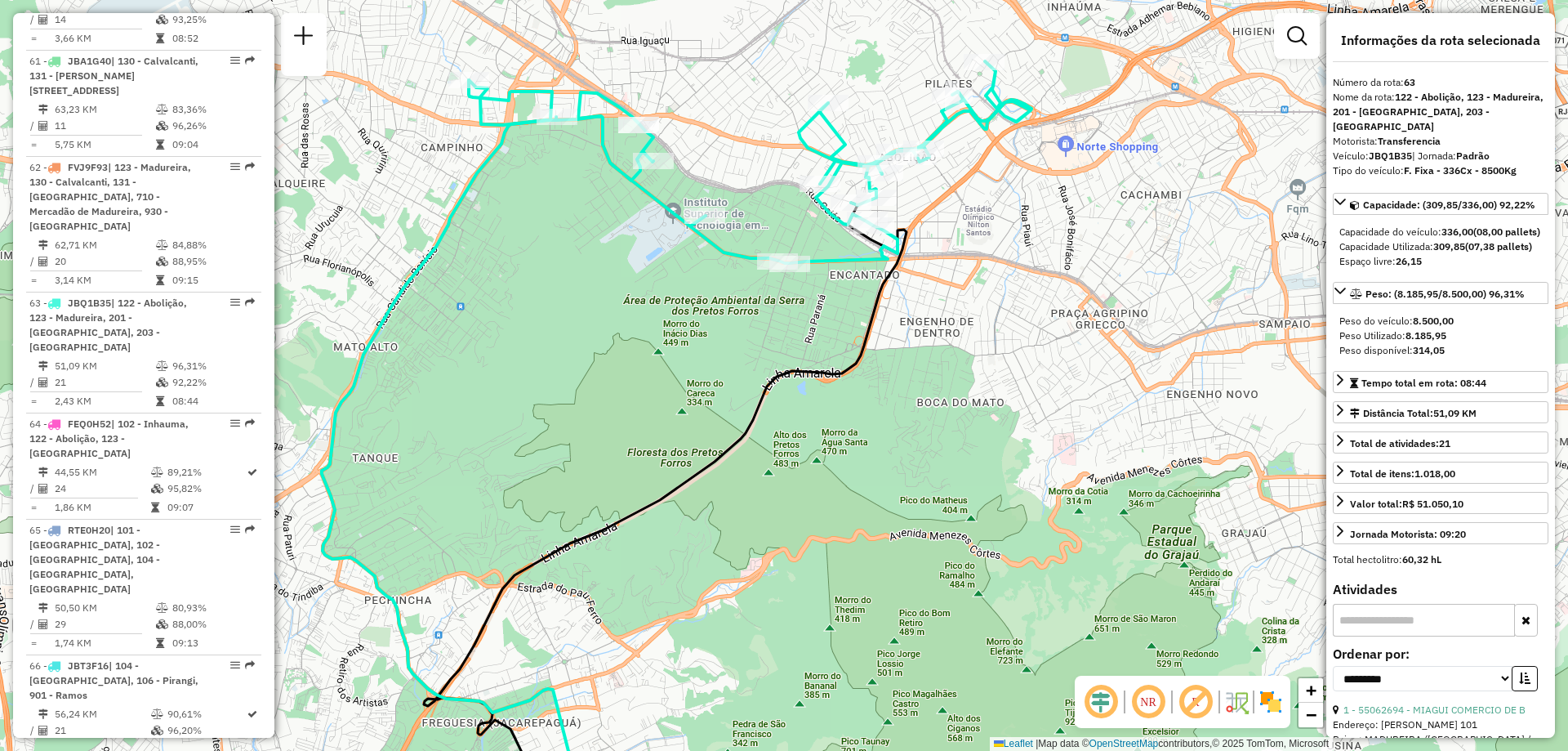
click at [1268, 698] on img at bounding box center [1270, 701] width 26 height 26
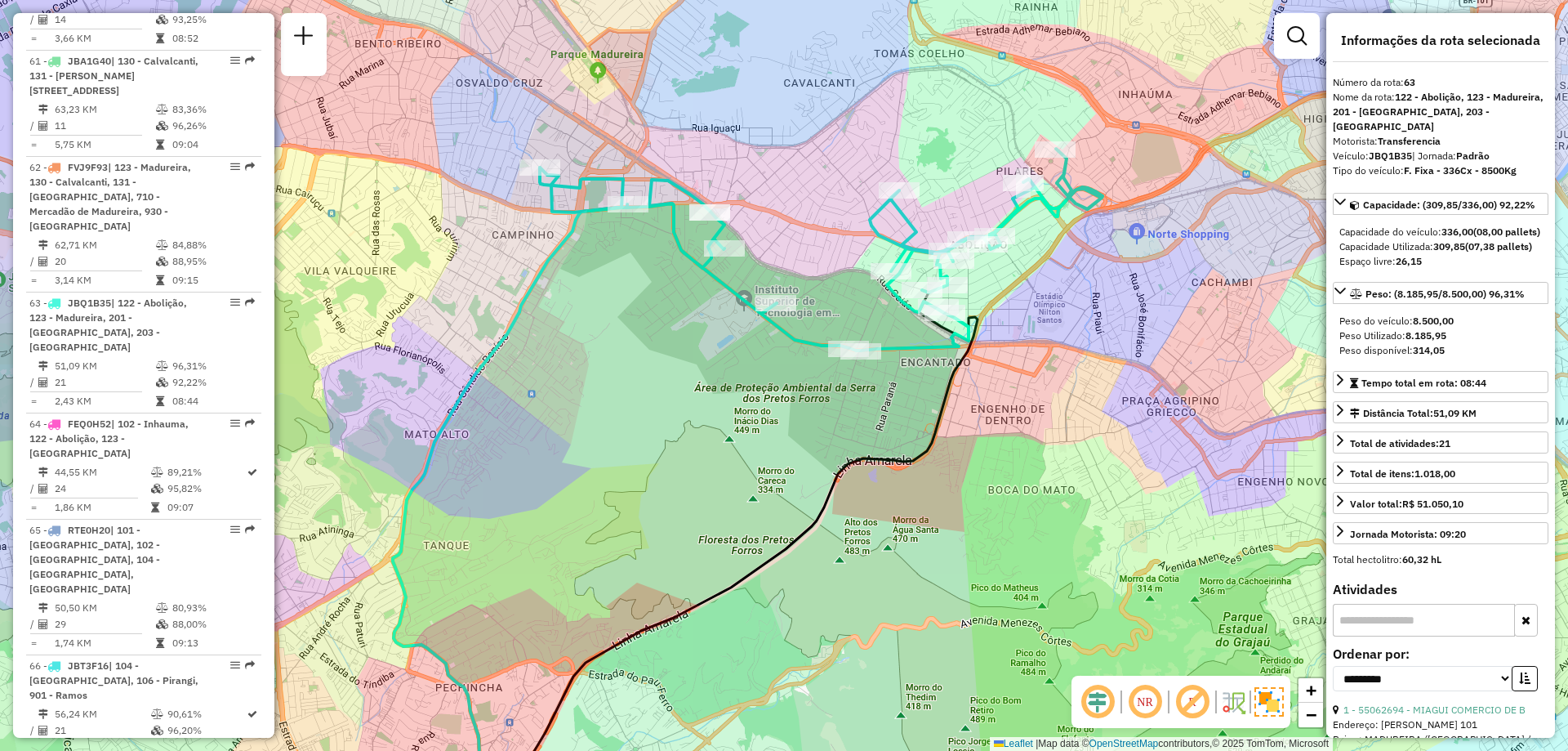
drag, startPoint x: 1010, startPoint y: 275, endPoint x: 1025, endPoint y: 290, distance: 21.2
click at [1025, 290] on div "Janela de atendimento Grade de atendimento Capacidade Transportadoras Veículos …" at bounding box center [784, 376] width 1568 height 751
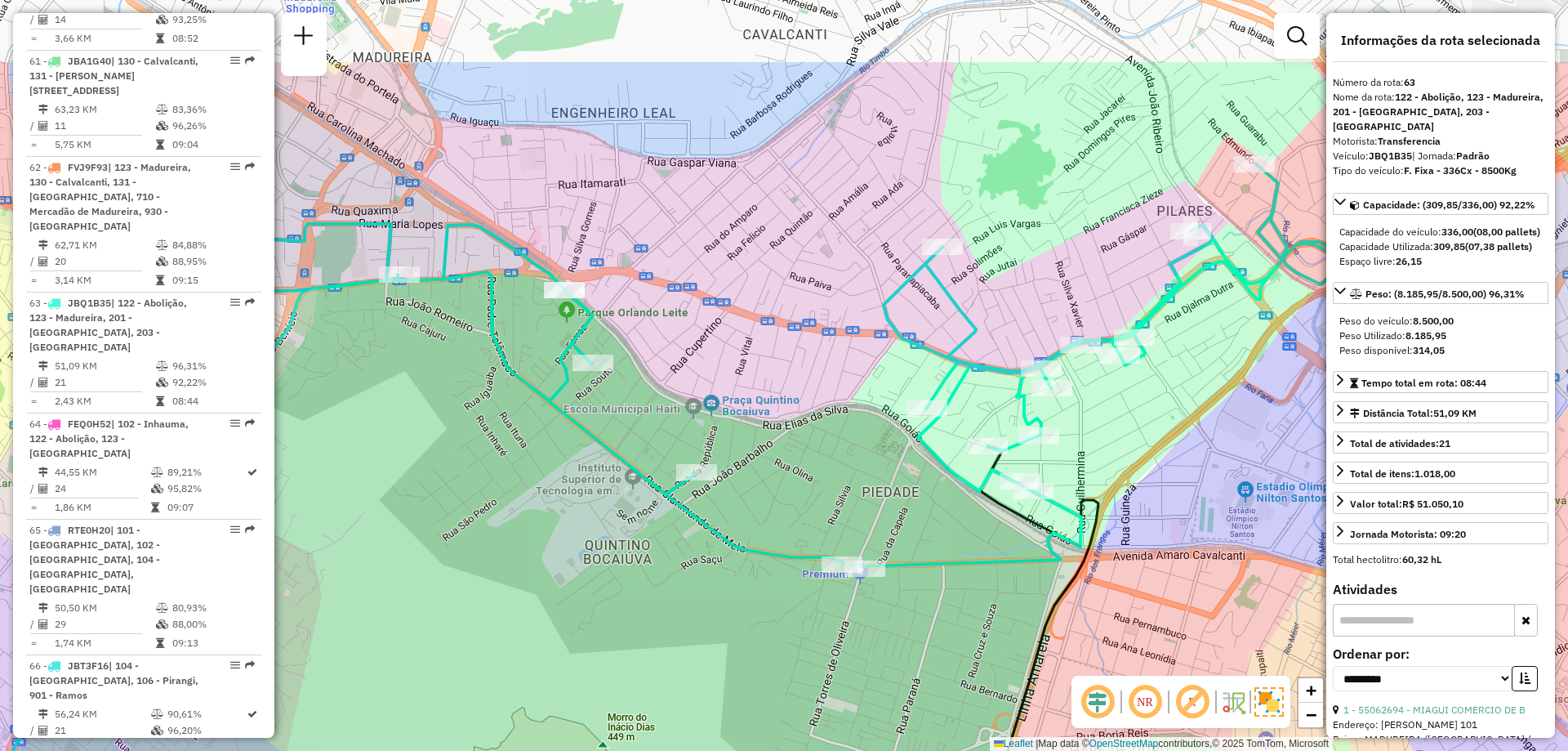
drag, startPoint x: 1025, startPoint y: 290, endPoint x: 1170, endPoint y: 428, distance: 200.2
click at [1170, 428] on div "Janela de atendimento Grade de atendimento Capacidade Transportadoras Veículos …" at bounding box center [784, 376] width 1568 height 751
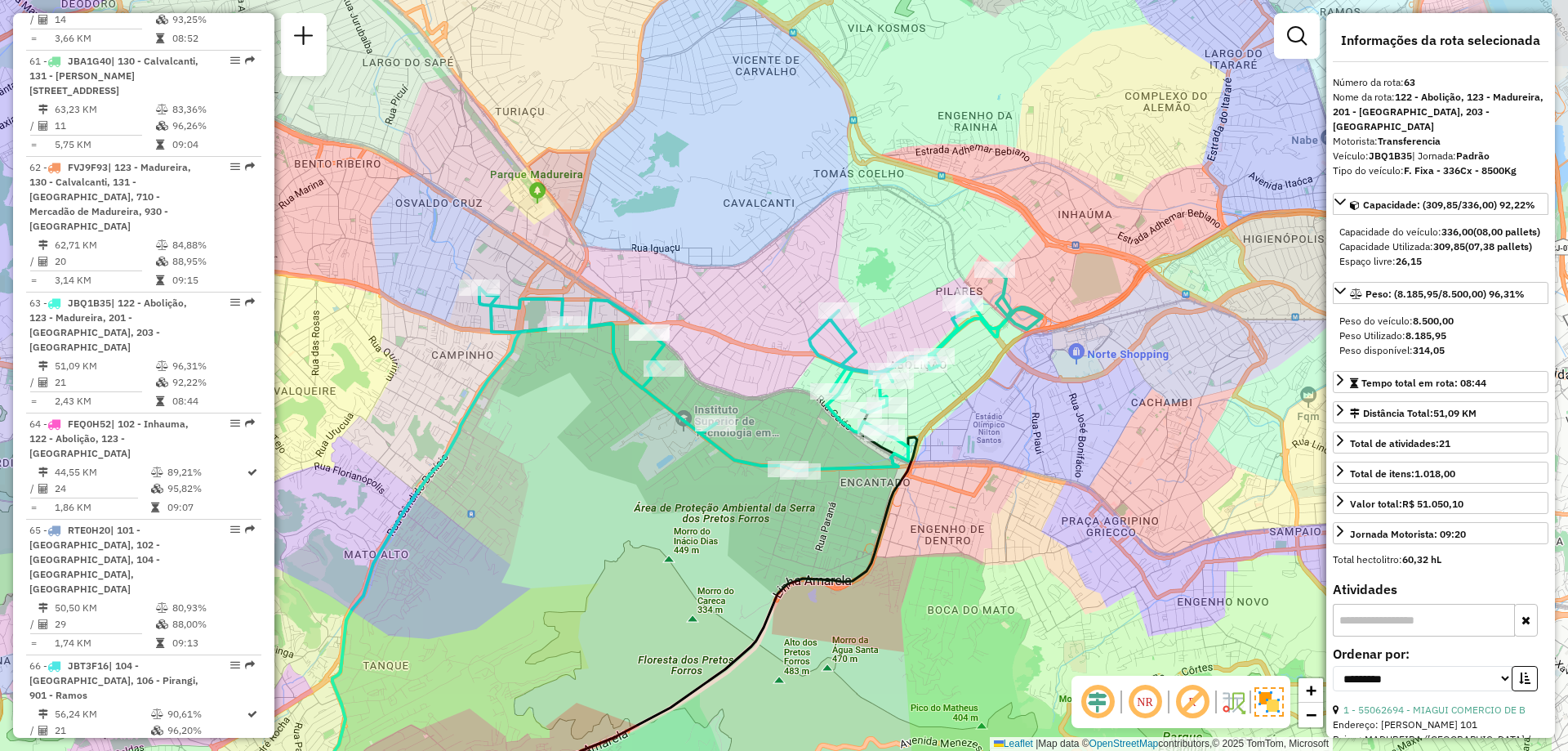
drag, startPoint x: 981, startPoint y: 280, endPoint x: 807, endPoint y: 256, distance: 175.6
click at [807, 256] on div "Janela de atendimento Grade de atendimento Capacidade Transportadoras Veículos …" at bounding box center [784, 376] width 1568 height 751
click at [1310, 686] on span "+" at bounding box center [1310, 690] width 10 height 20
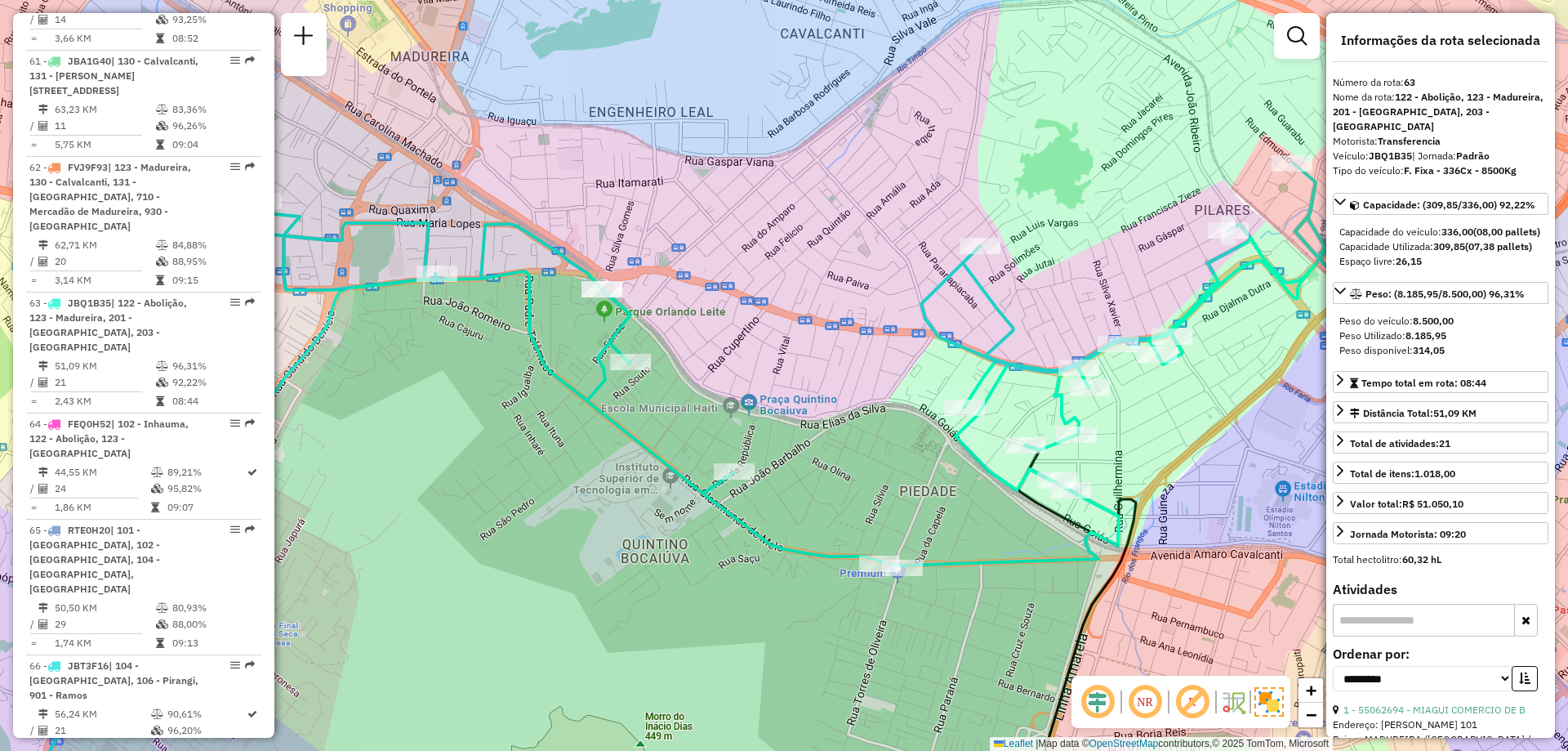
drag, startPoint x: 1106, startPoint y: 608, endPoint x: 1210, endPoint y: 597, distance: 104.6
click at [1210, 597] on div "Janela de atendimento Grade de atendimento Capacidade Transportadoras Veículos …" at bounding box center [784, 376] width 1568 height 751
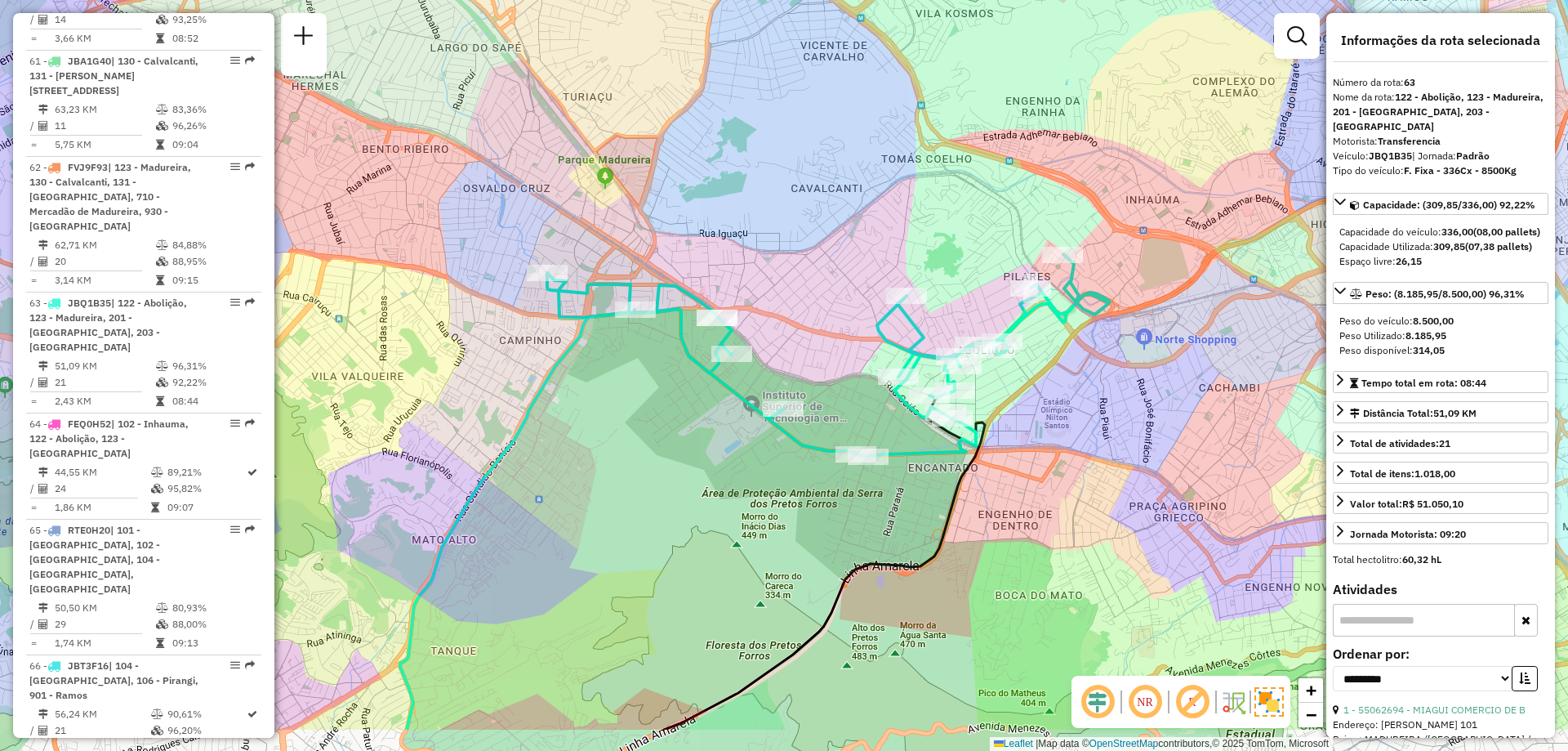
drag, startPoint x: 1094, startPoint y: 548, endPoint x: 948, endPoint y: 450, distance: 175.8
click at [948, 450] on icon at bounding box center [828, 355] width 562 height 202
